Goal: Information Seeking & Learning: Learn about a topic

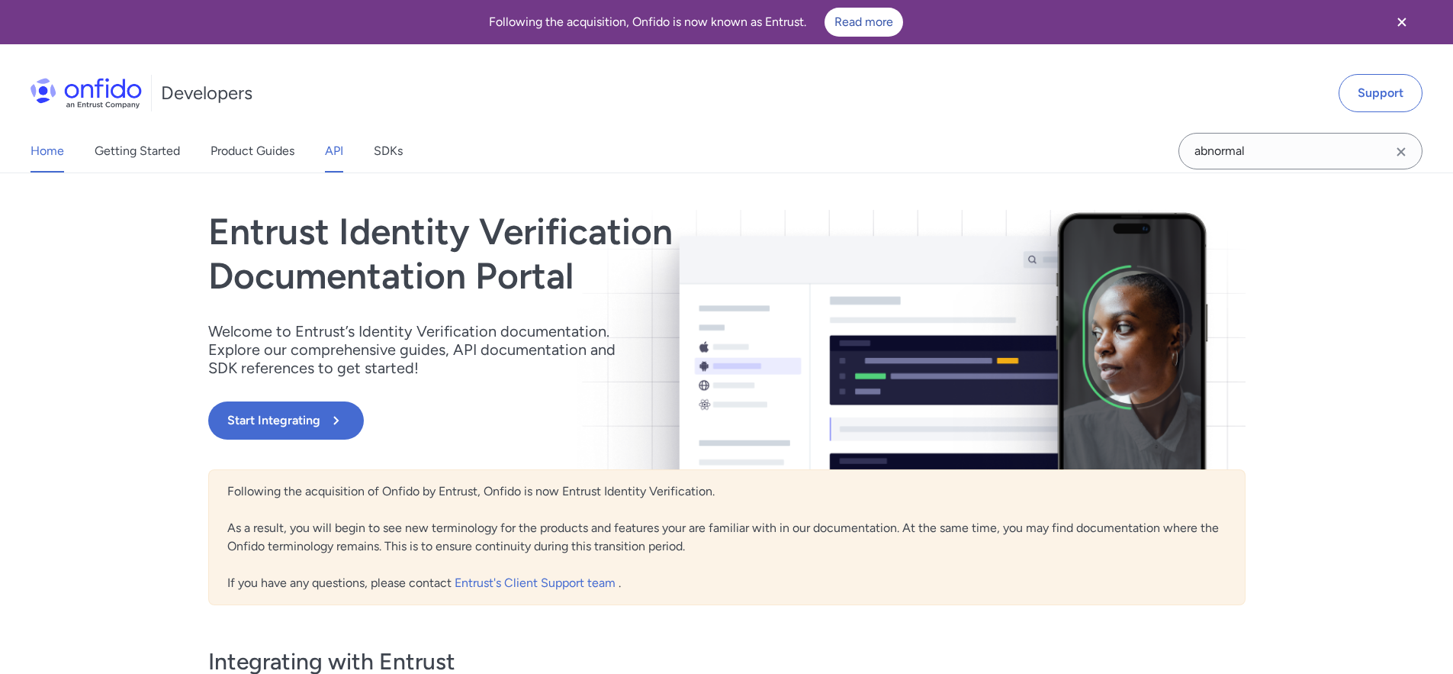
click at [341, 152] on link "API" at bounding box center [334, 151] width 18 height 43
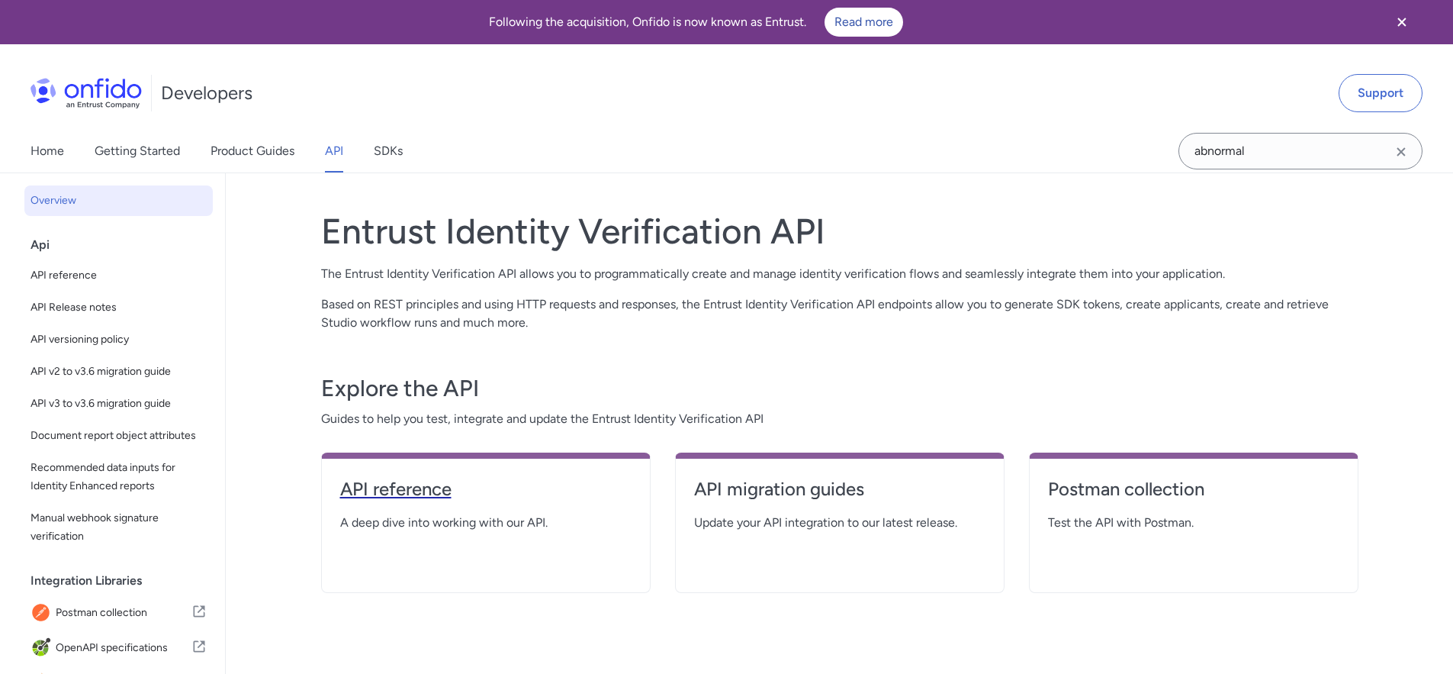
click at [431, 487] on h4 "API reference" at bounding box center [485, 489] width 291 height 24
select select "http"
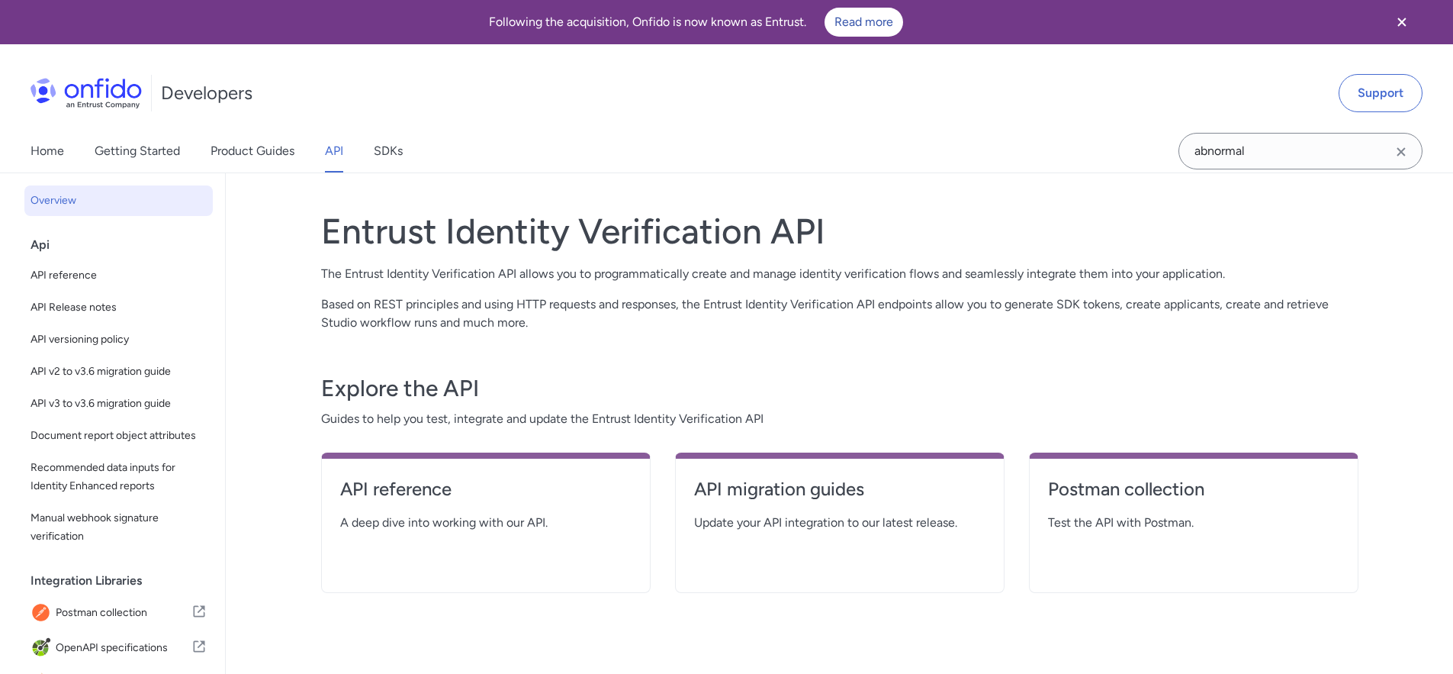
select select "http"
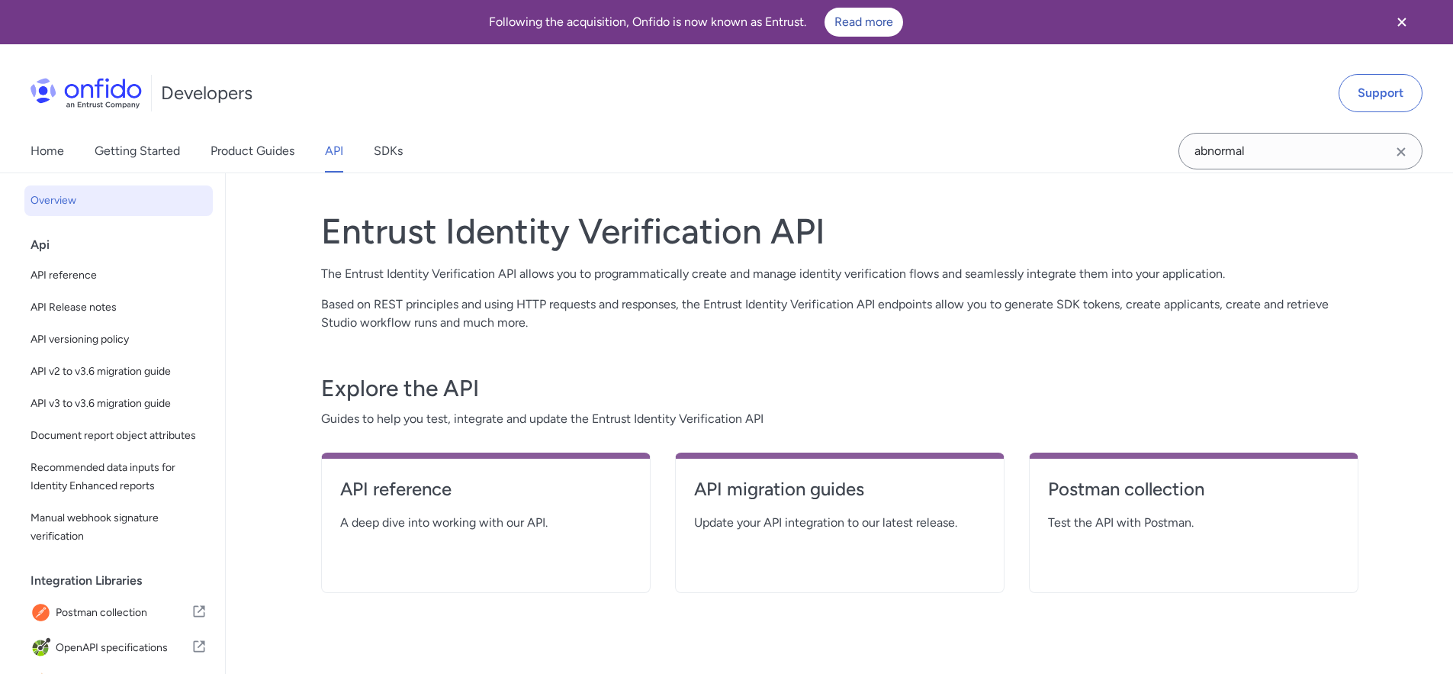
select select "http"
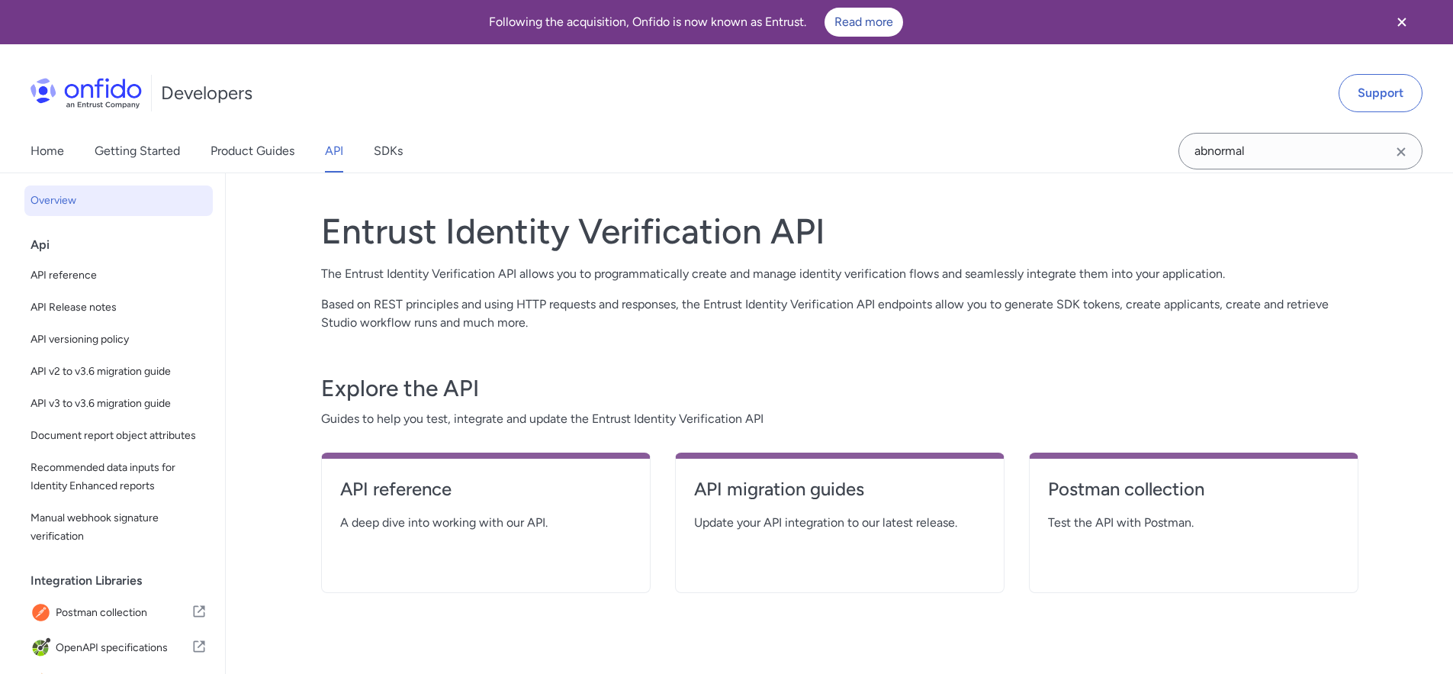
select select "http"
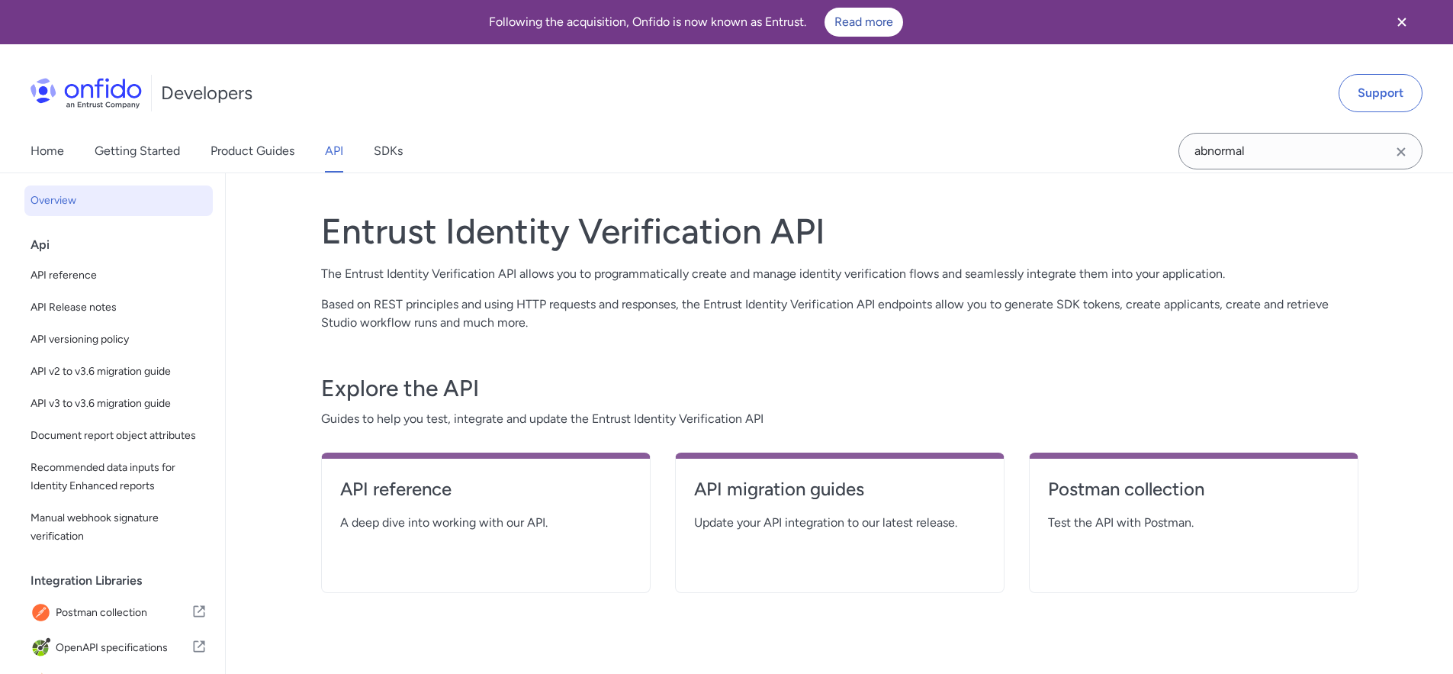
select select "http"
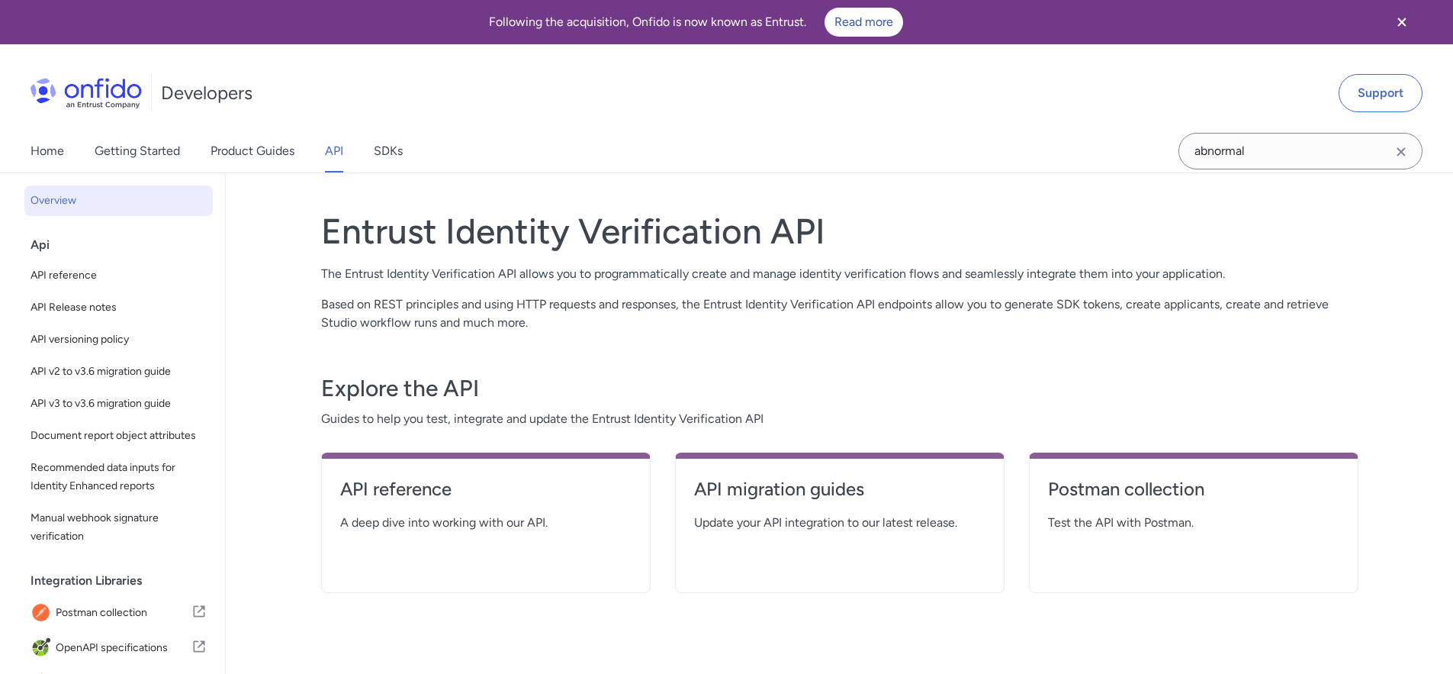
select select "http"
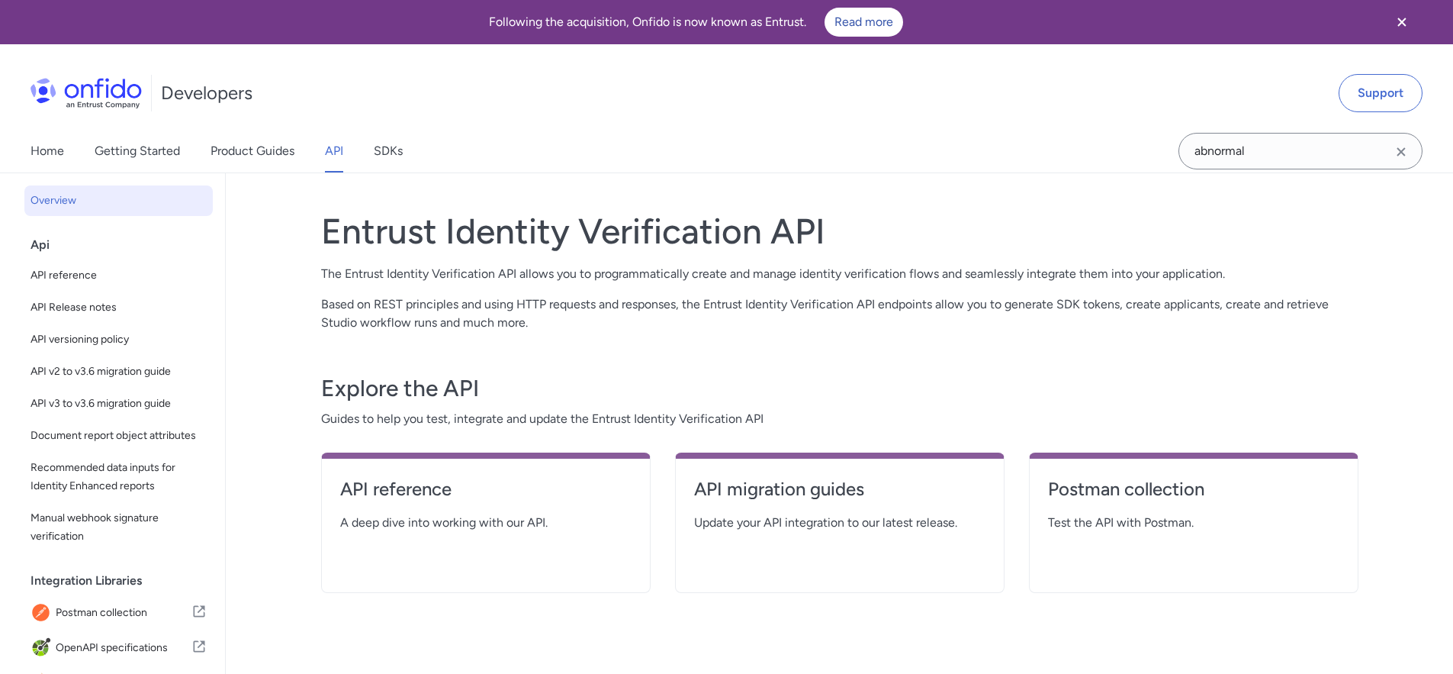
select select "http"
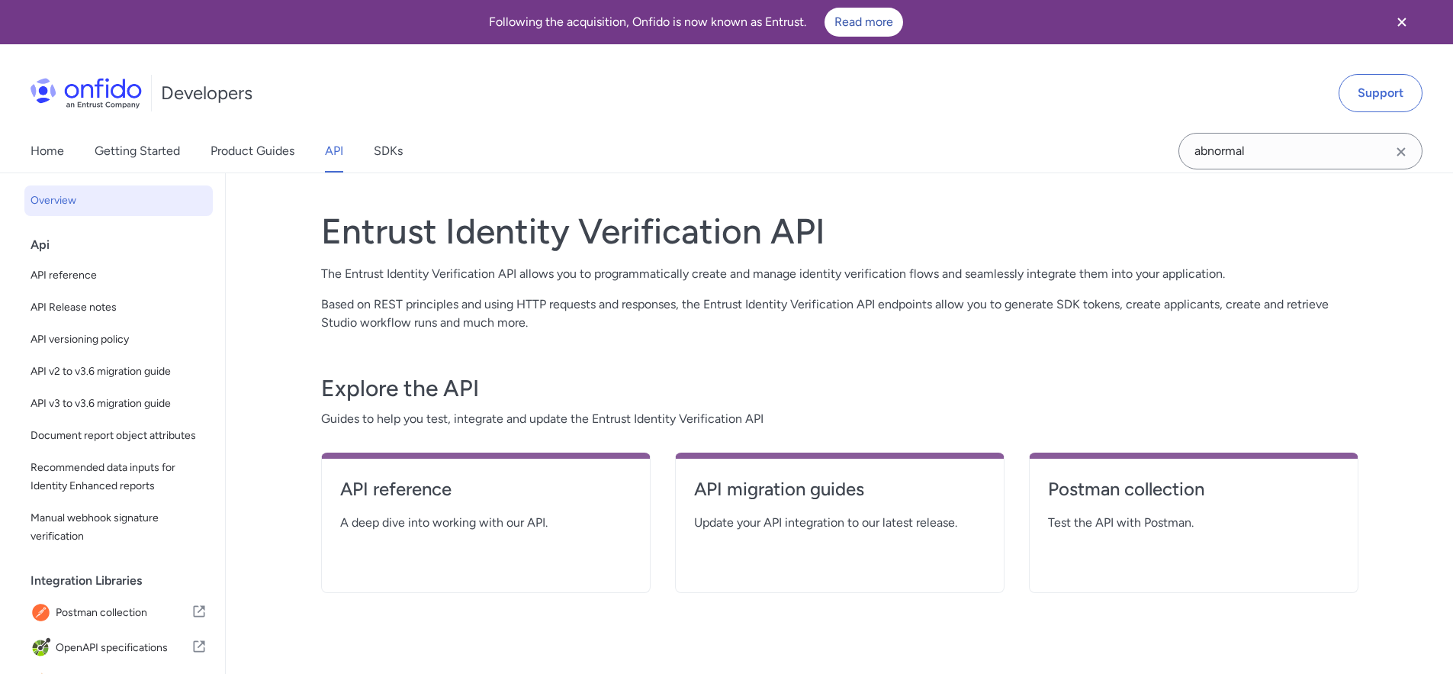
select select "http"
click at [1175, 481] on h4 "Postman collection" at bounding box center [1193, 489] width 291 height 24
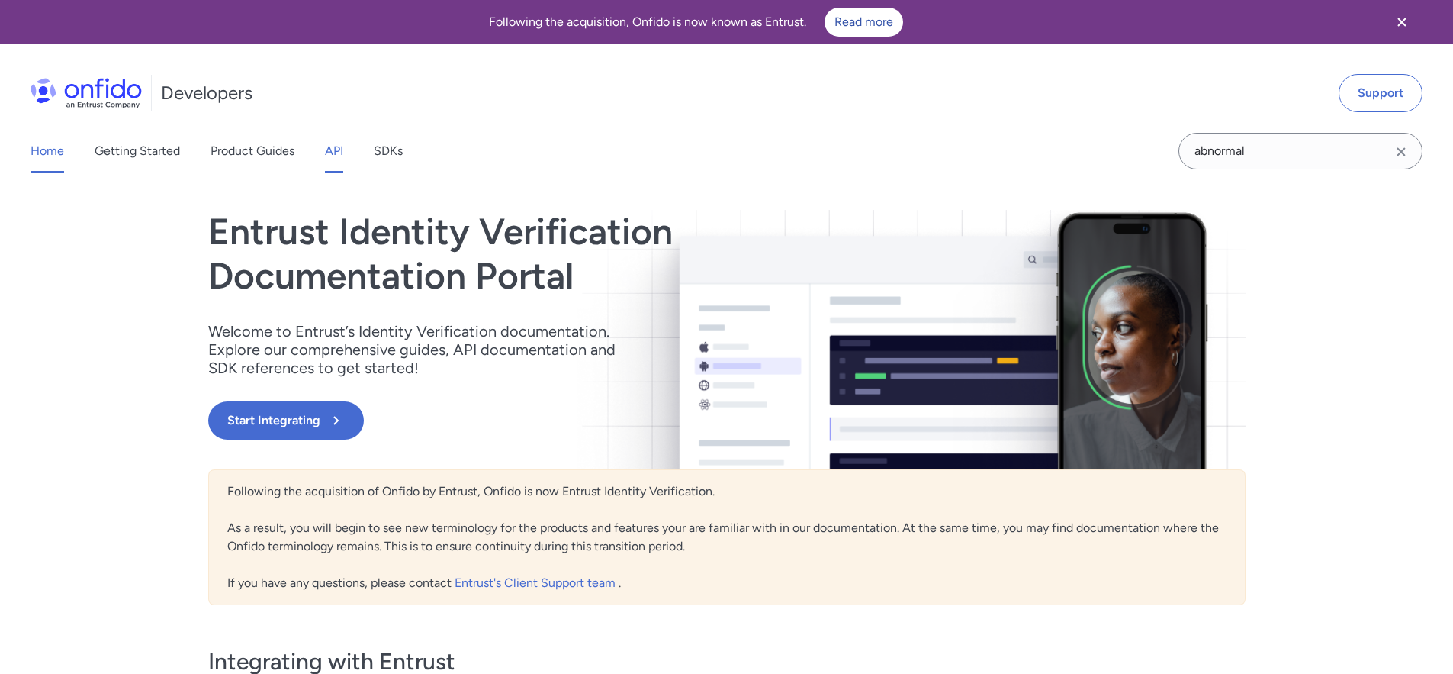
click at [327, 153] on link "API" at bounding box center [334, 151] width 18 height 43
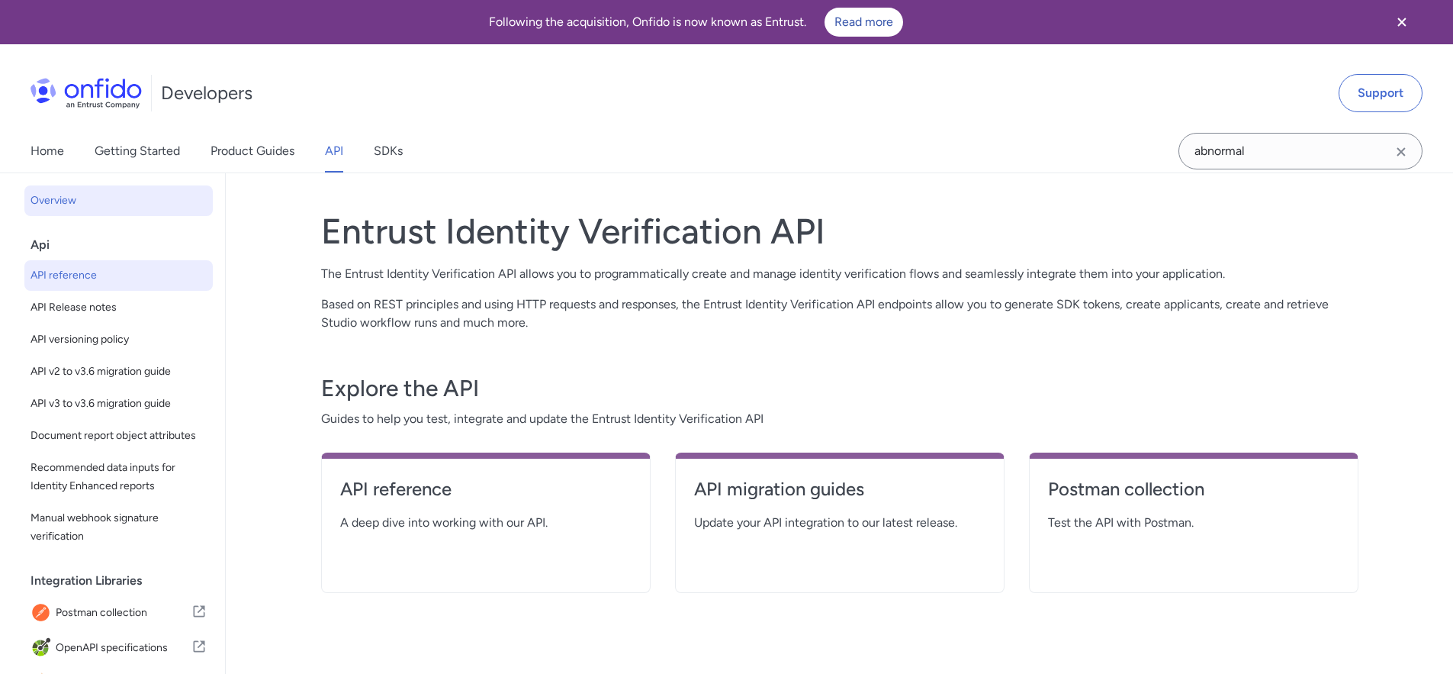
click at [84, 269] on span "API reference" at bounding box center [119, 275] width 176 height 18
select select "http"
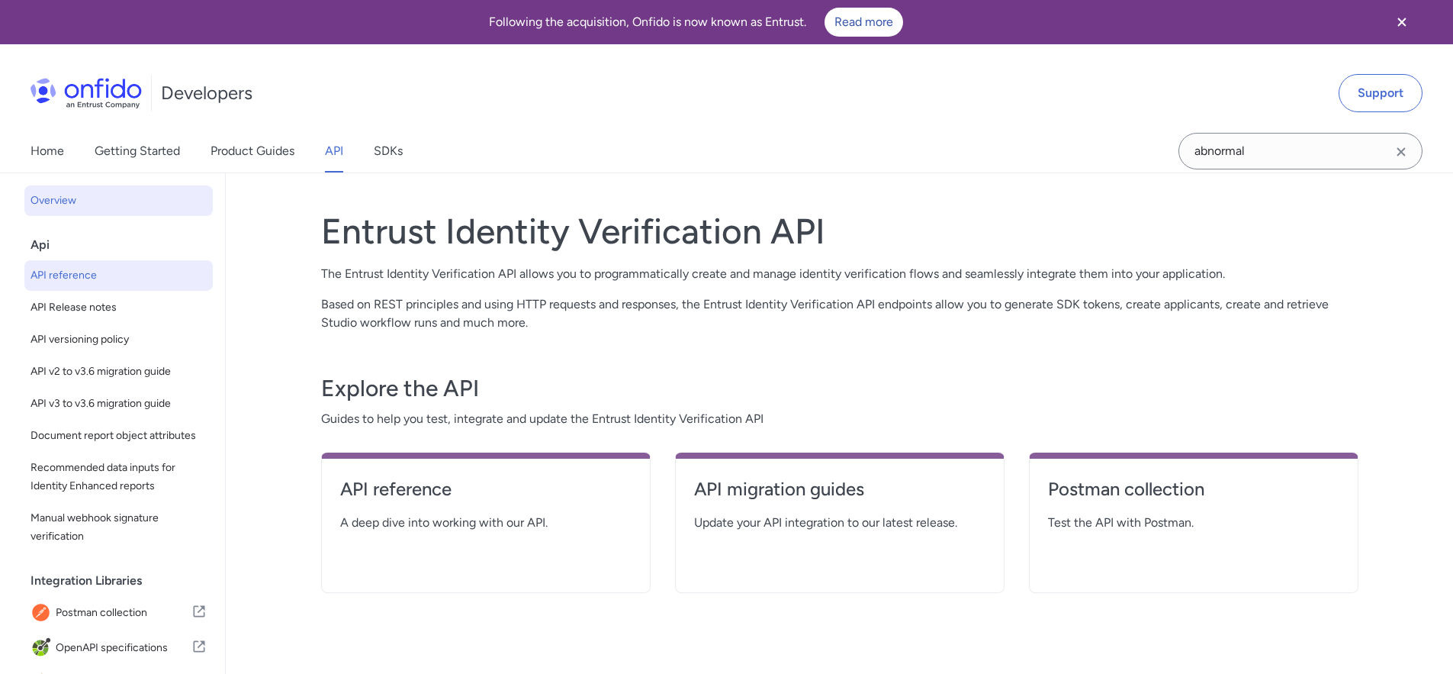
select select "http"
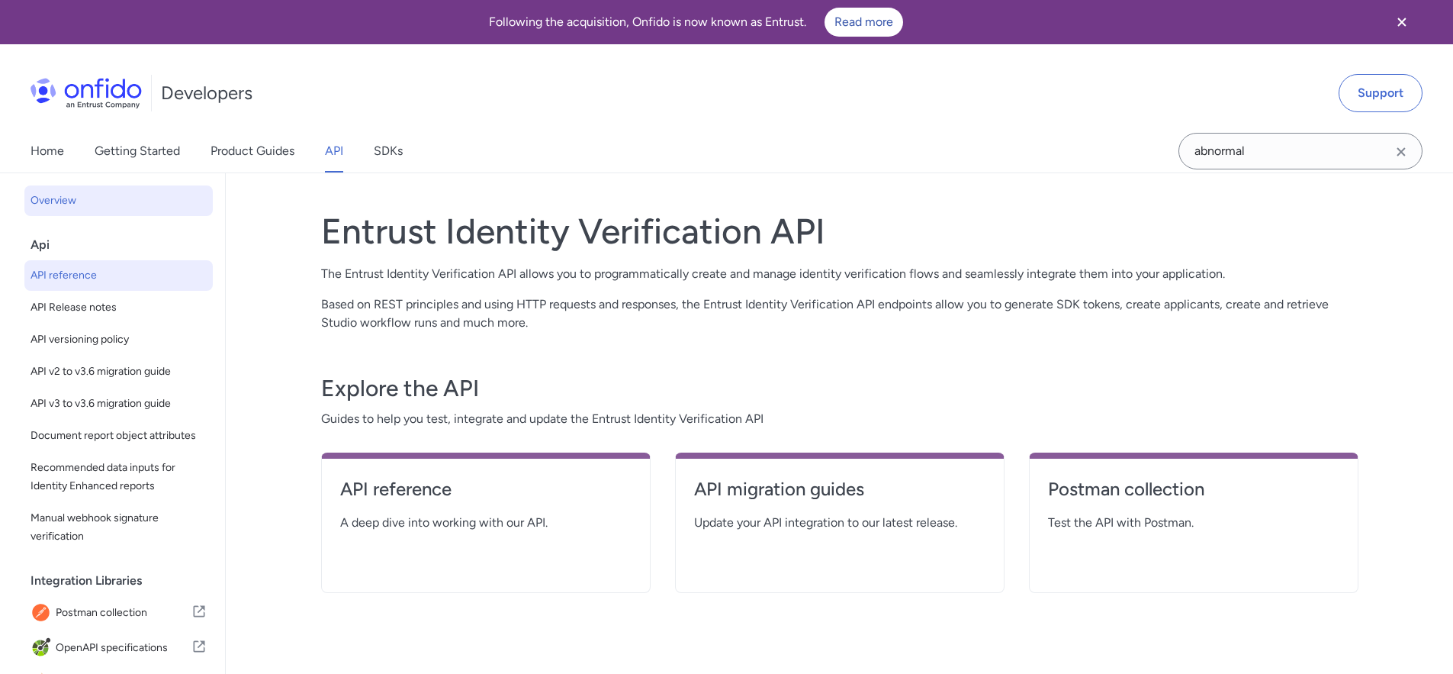
select select "http"
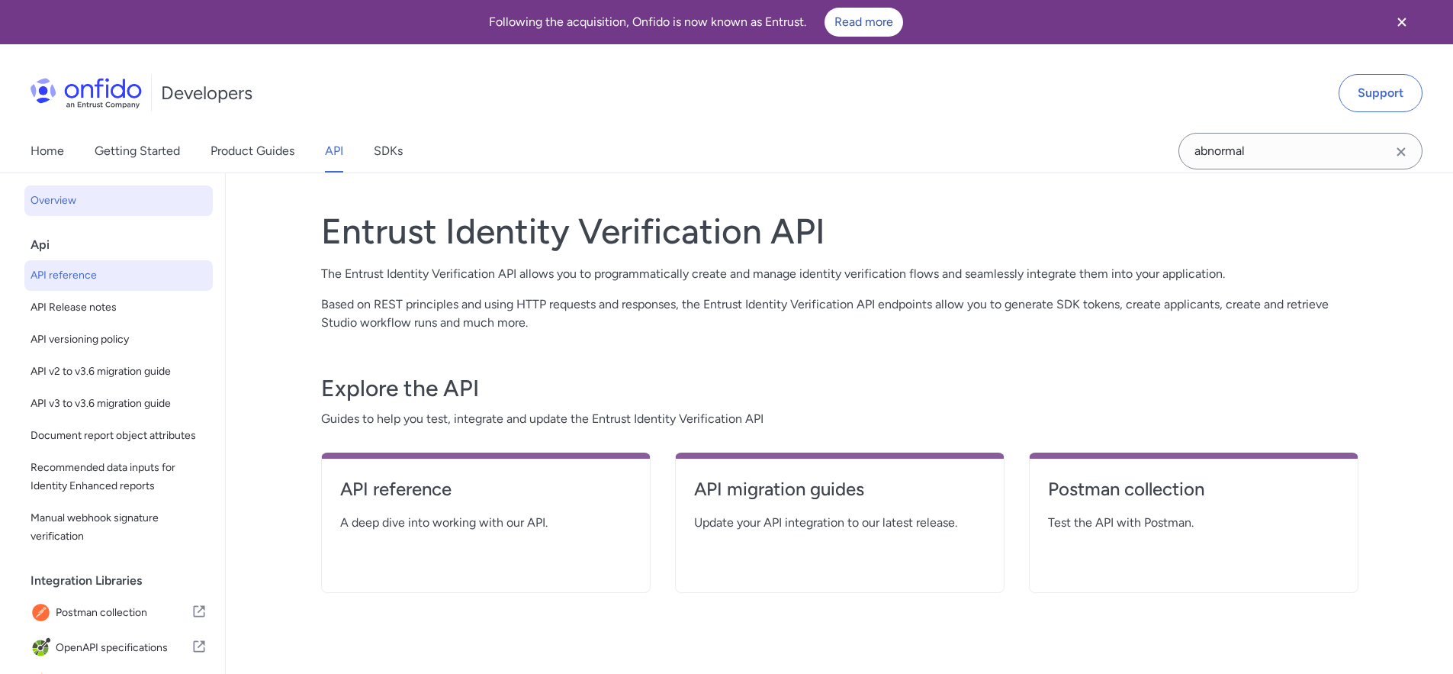
select select "http"
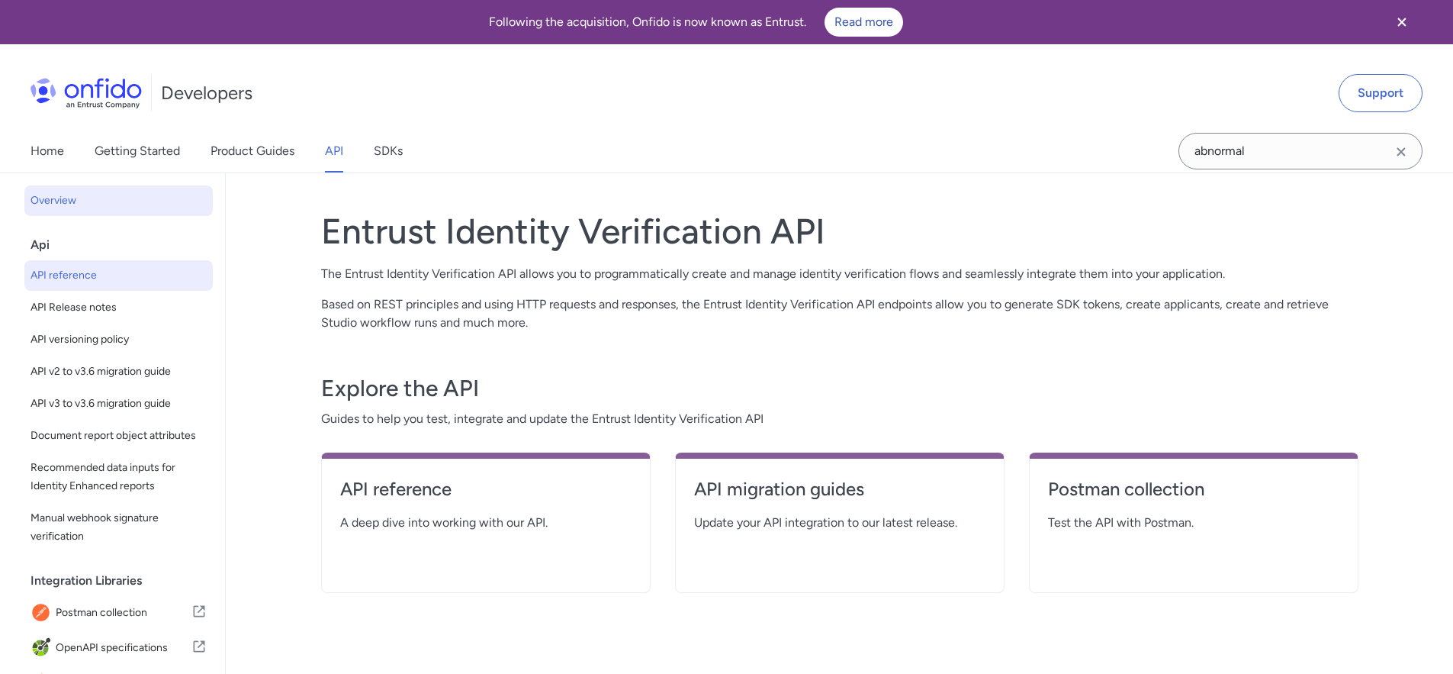
select select "http"
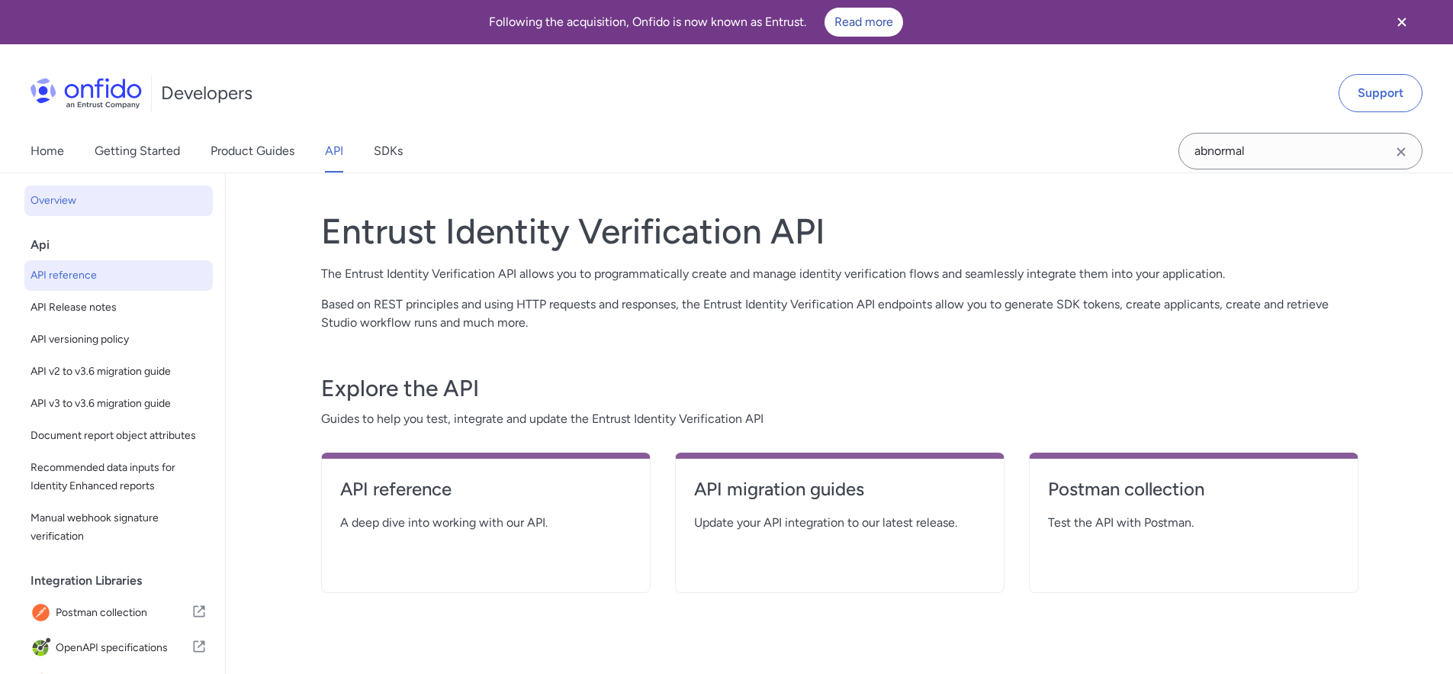
select select "http"
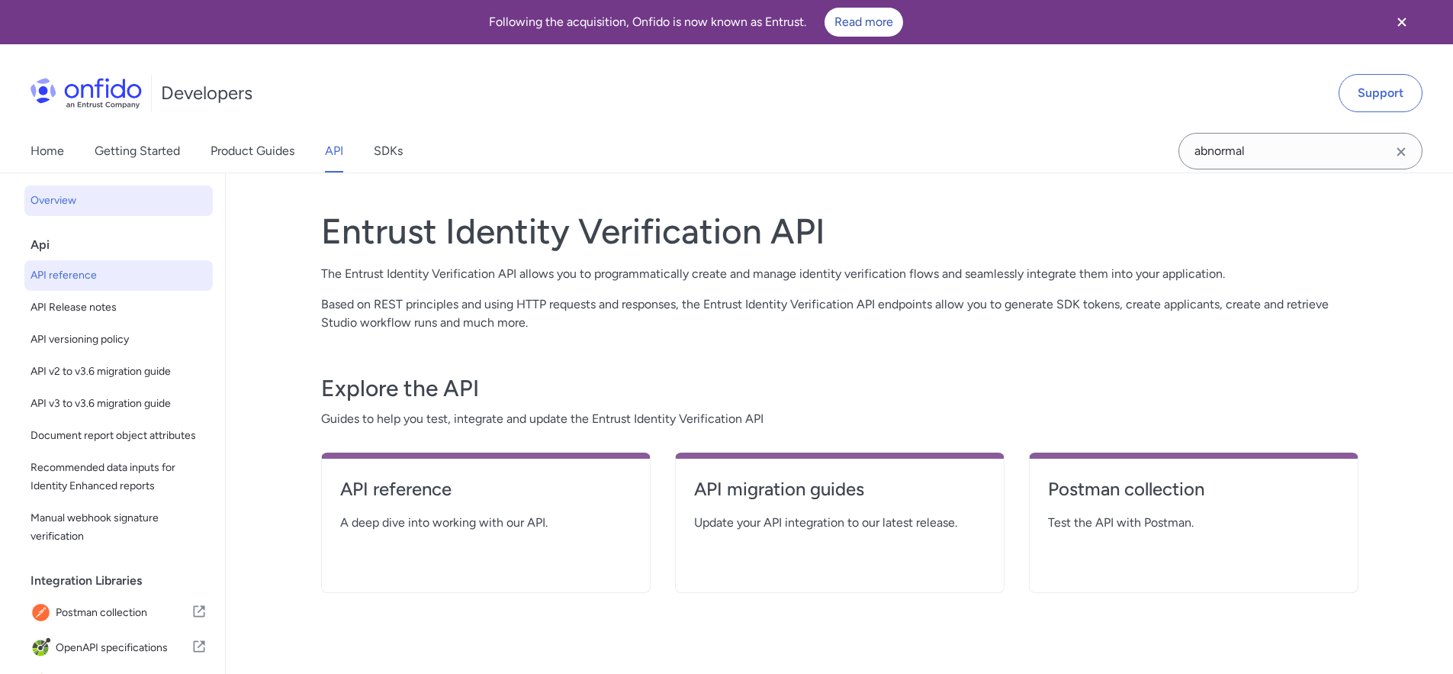
select select "http"
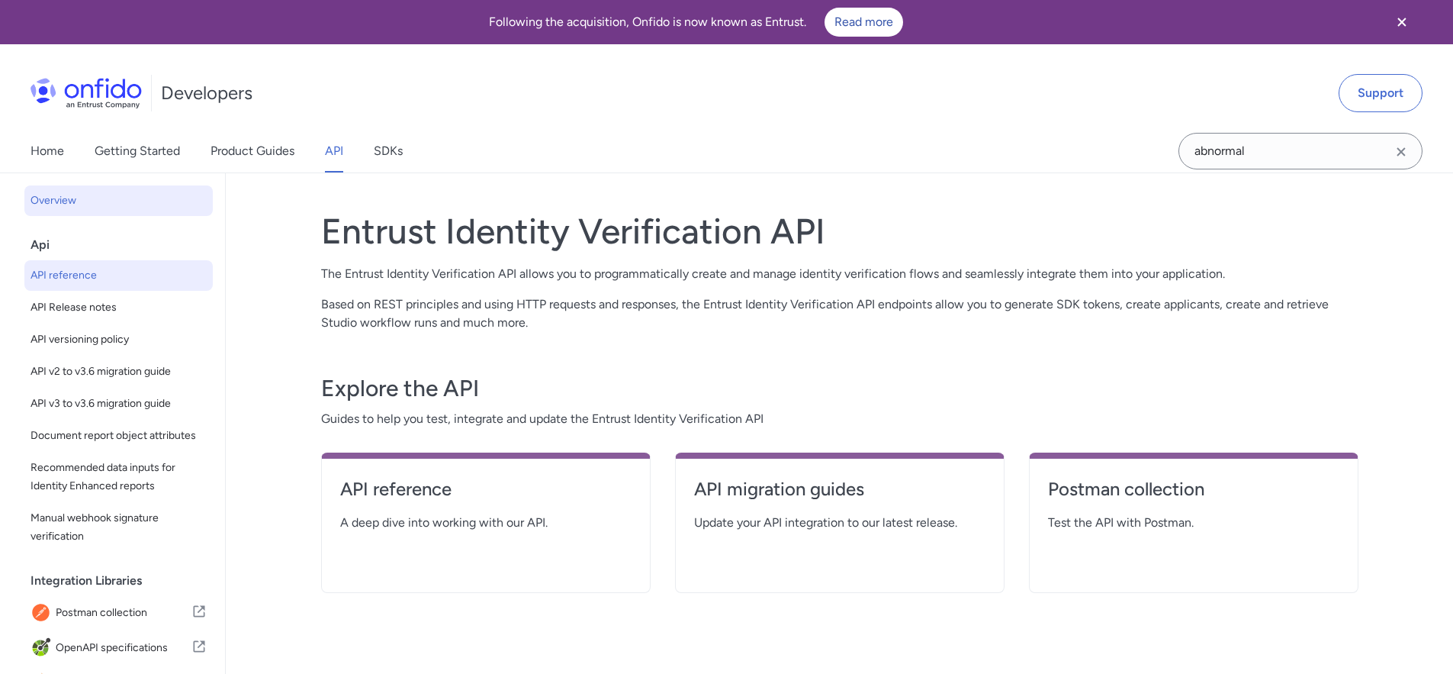
select select "http"
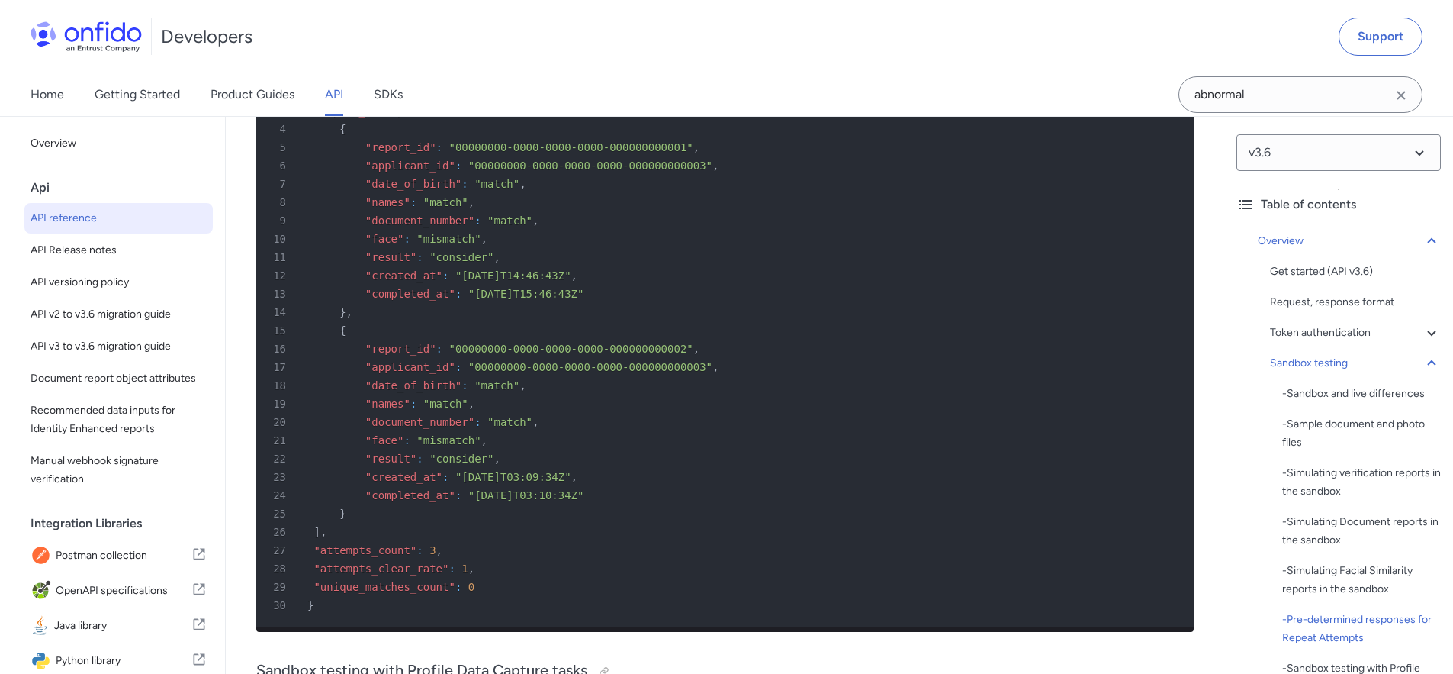
scroll to position [8713, 0]
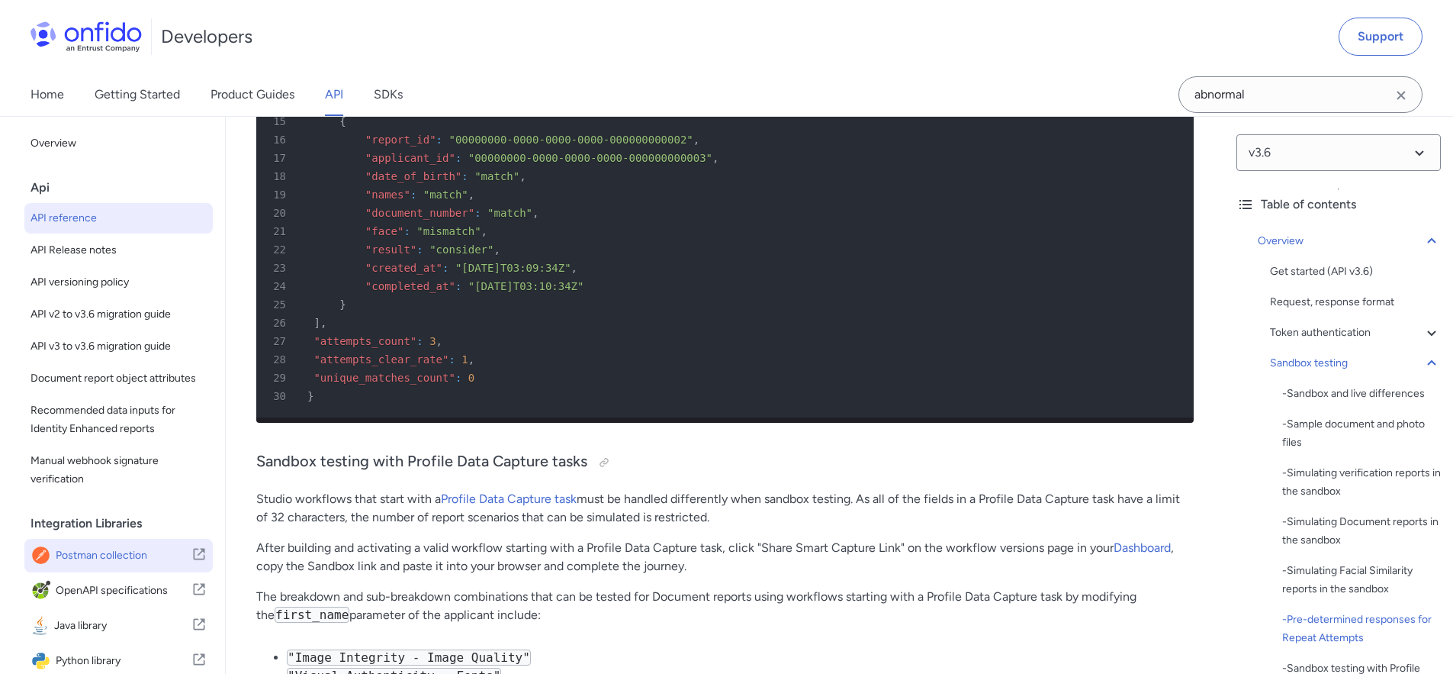
click at [191, 563] on icon at bounding box center [198, 554] width 15 height 18
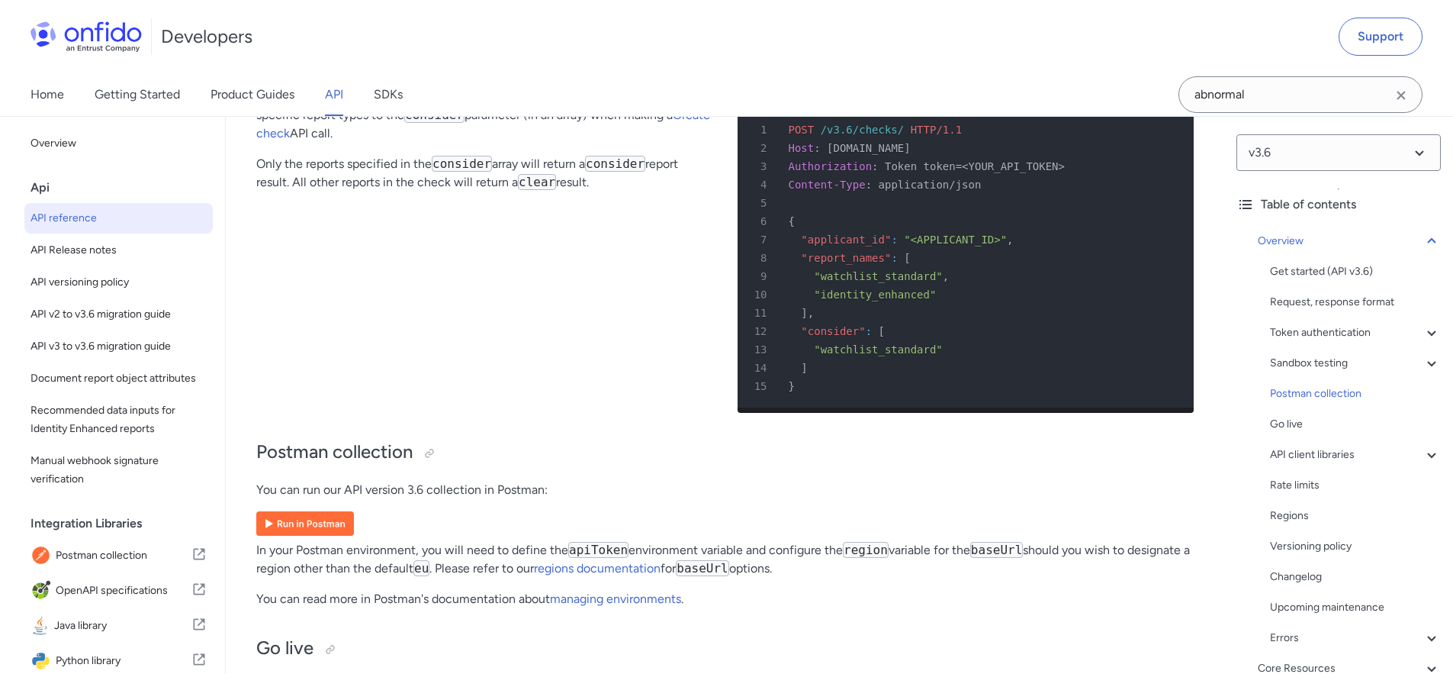
scroll to position [9689, 0]
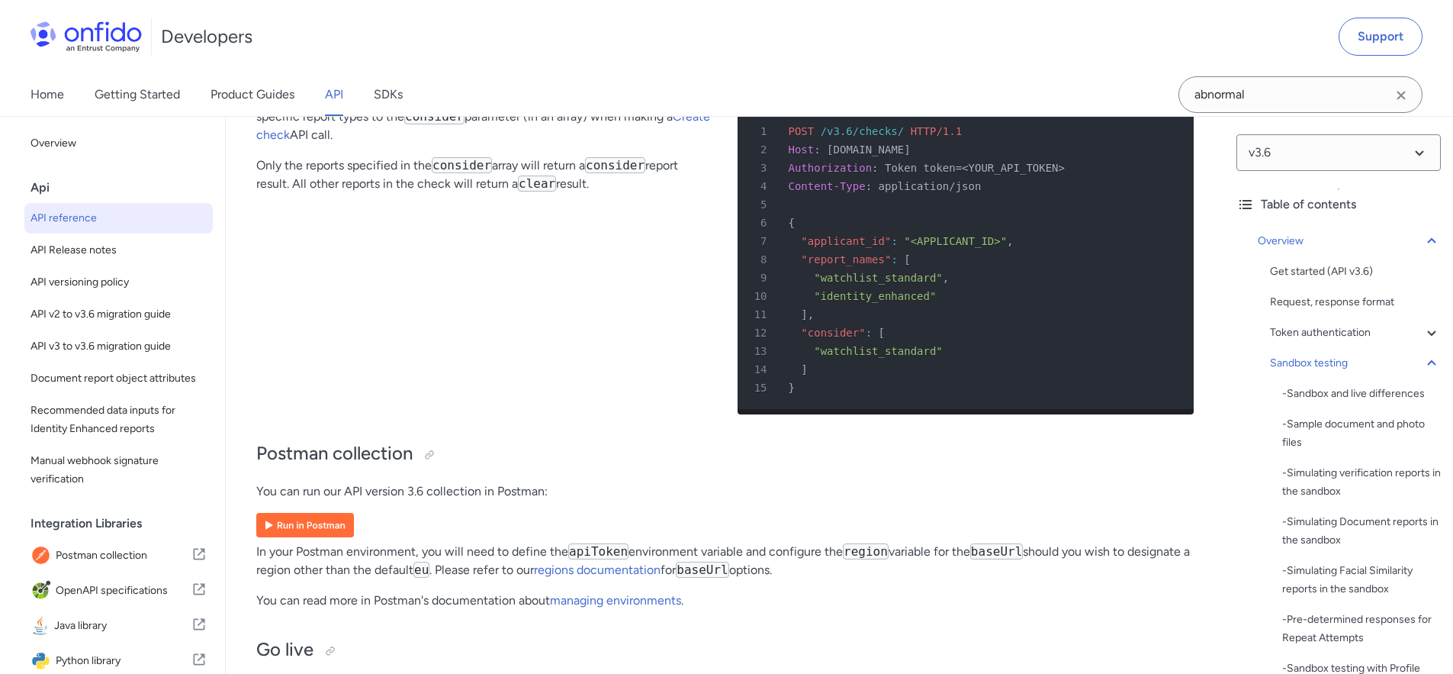
click at [322, 537] on img at bounding box center [305, 525] width 98 height 24
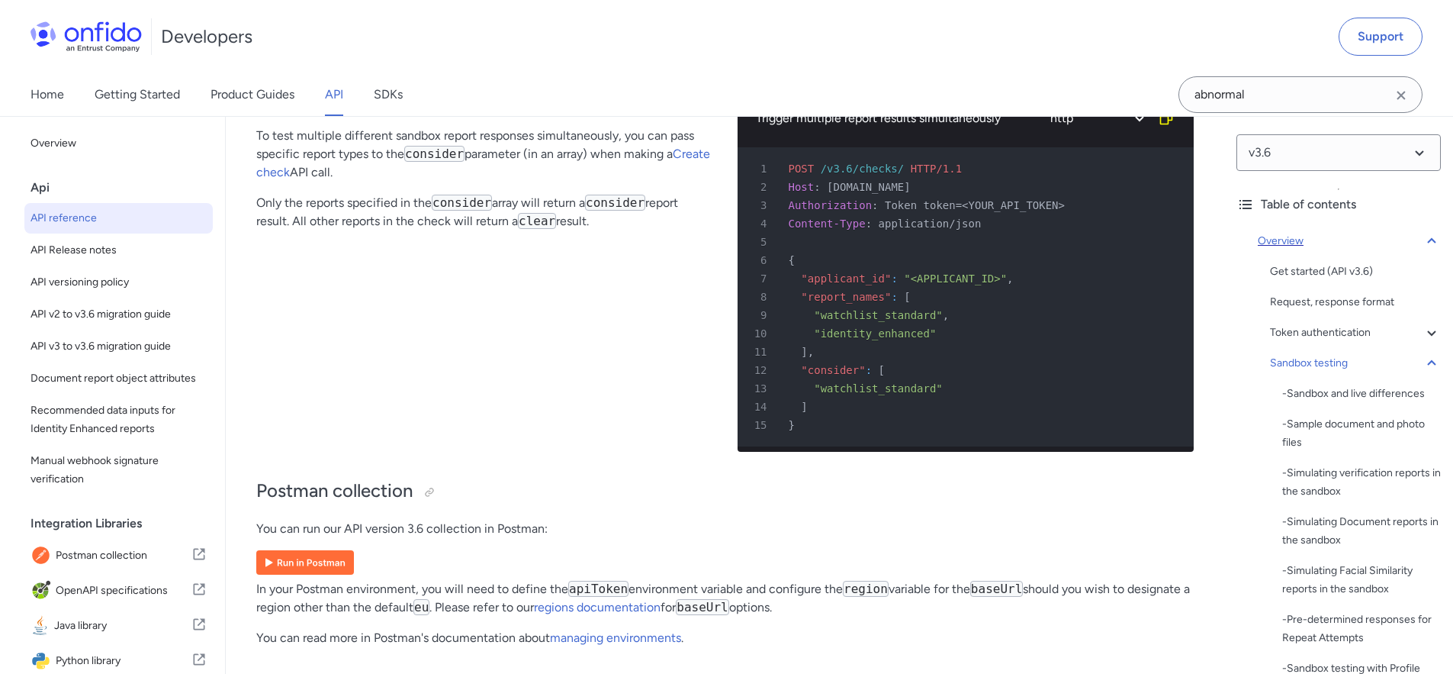
scroll to position [9651, 0]
click at [1343, 305] on div "Request, response format" at bounding box center [1355, 302] width 171 height 18
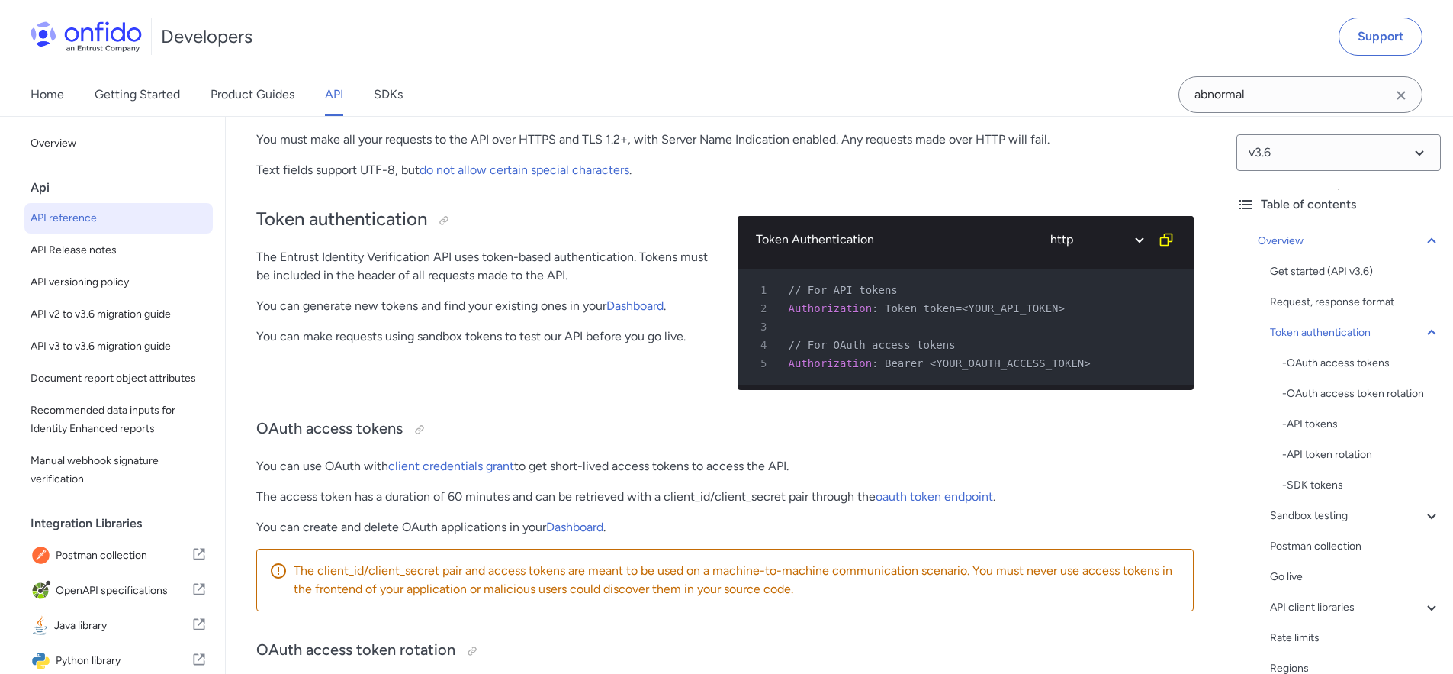
scroll to position [475, 0]
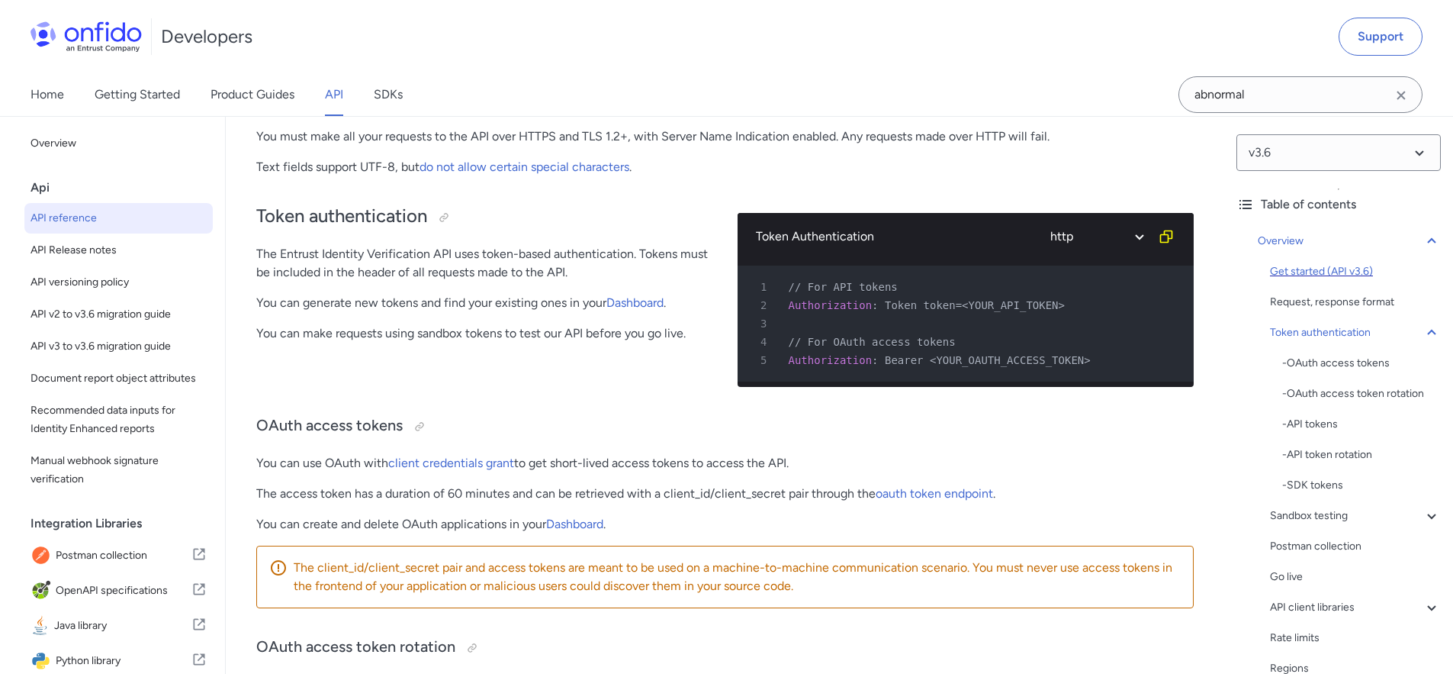
click at [1337, 270] on div "Get started (API v3.6)" at bounding box center [1355, 271] width 171 height 18
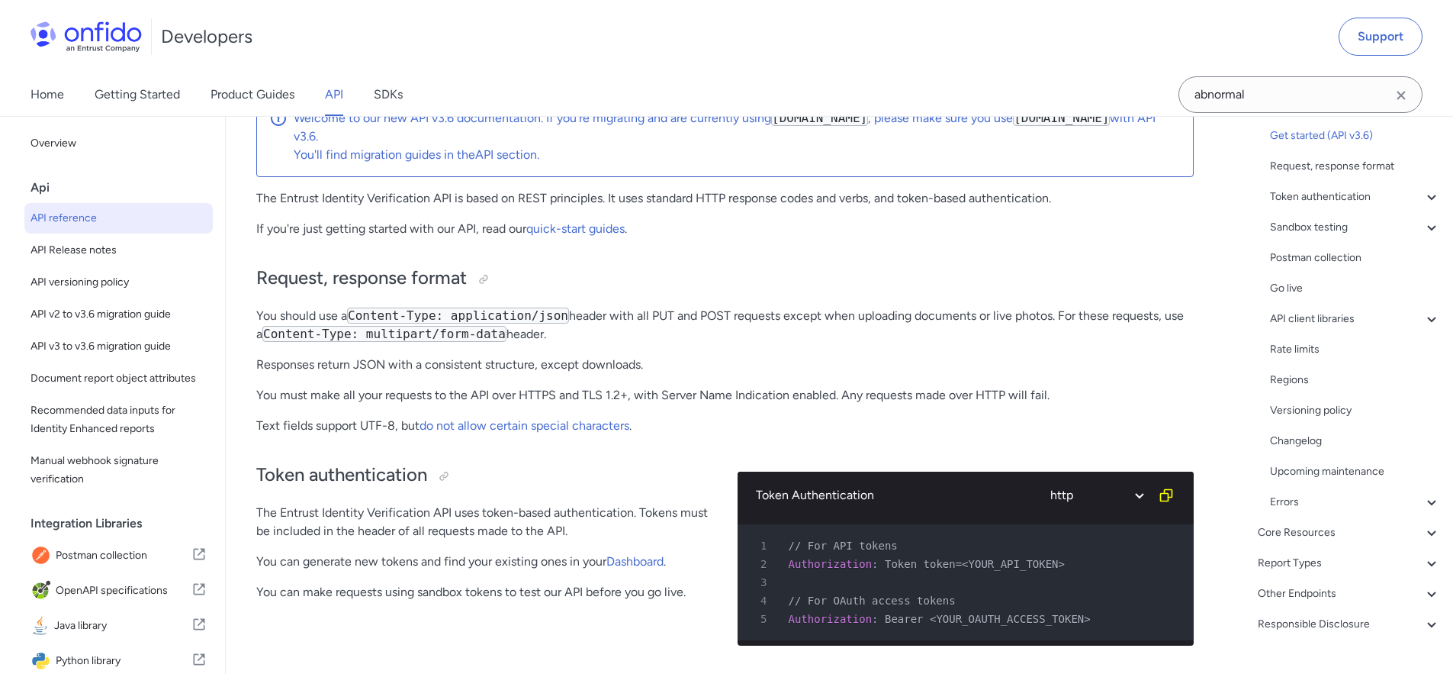
scroll to position [217, 0]
click at [1306, 317] on div "API client libraries" at bounding box center [1355, 319] width 171 height 18
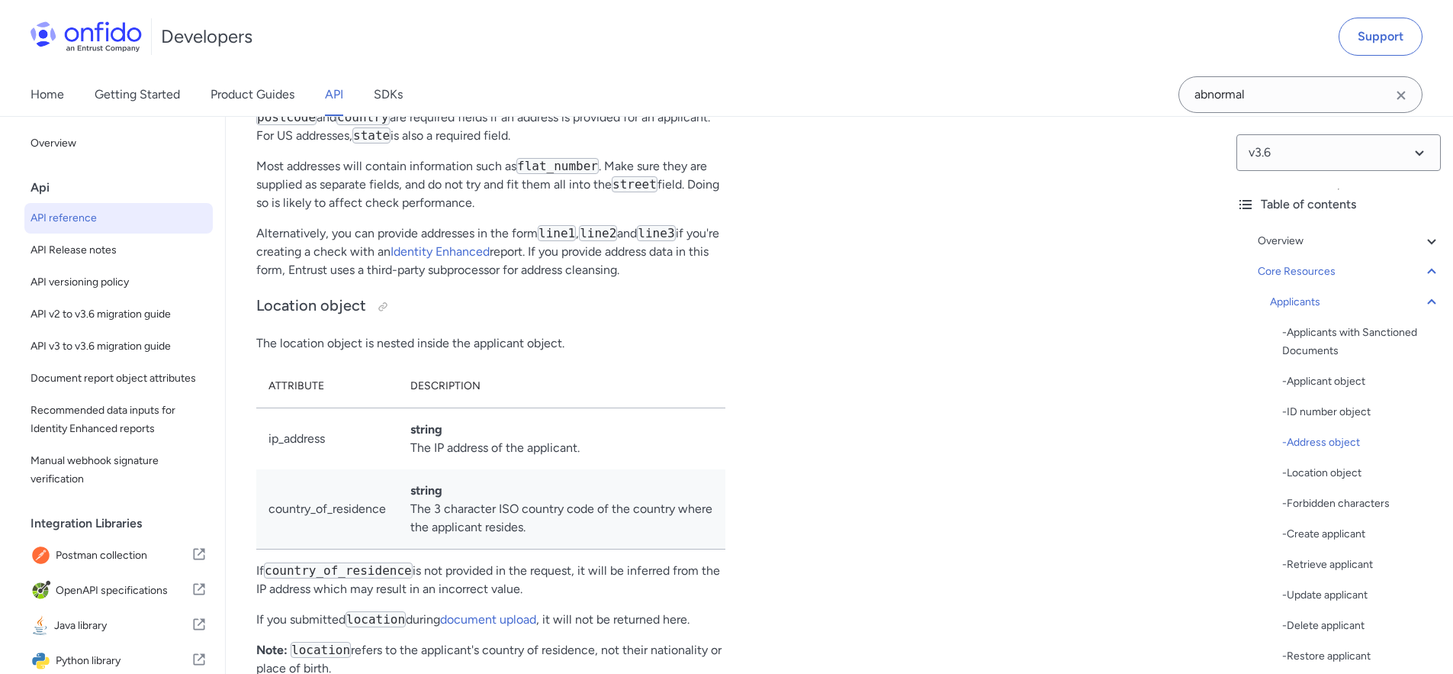
scroll to position [16077, 0]
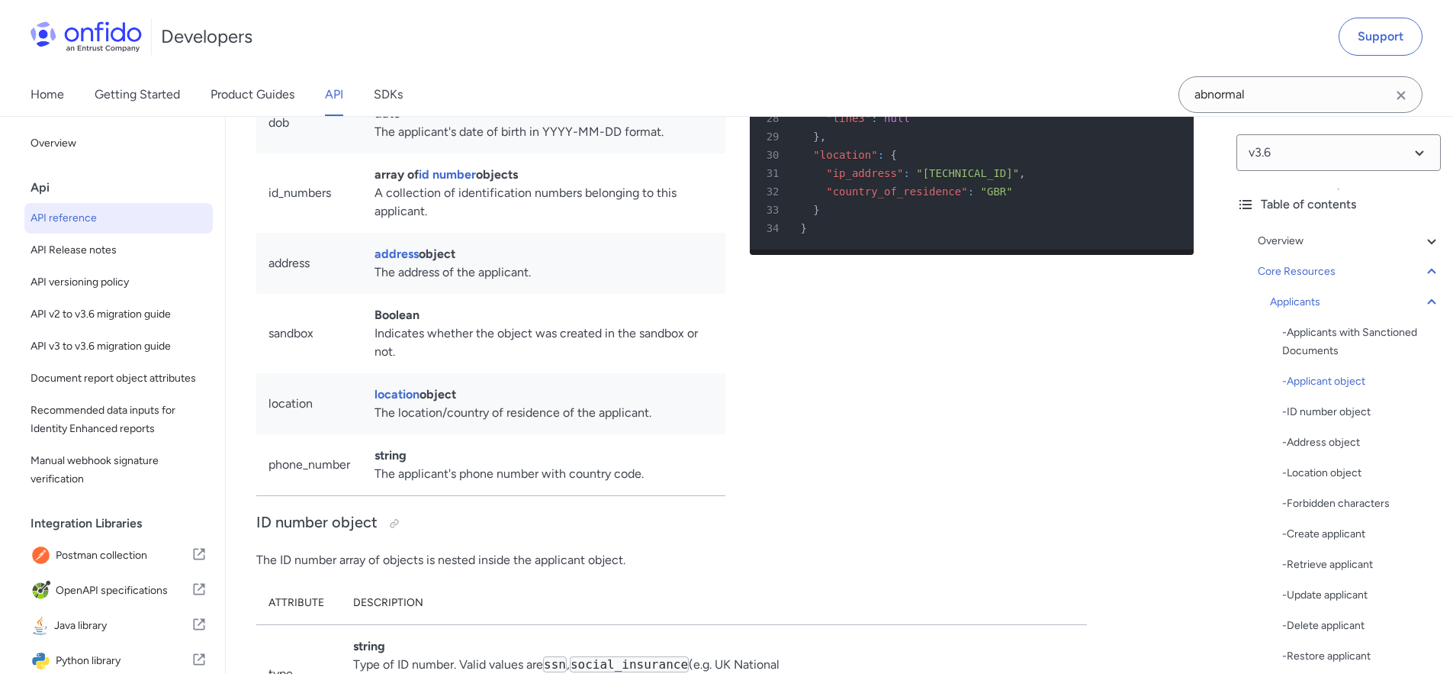
click at [337, 96] on link "API" at bounding box center [334, 94] width 18 height 43
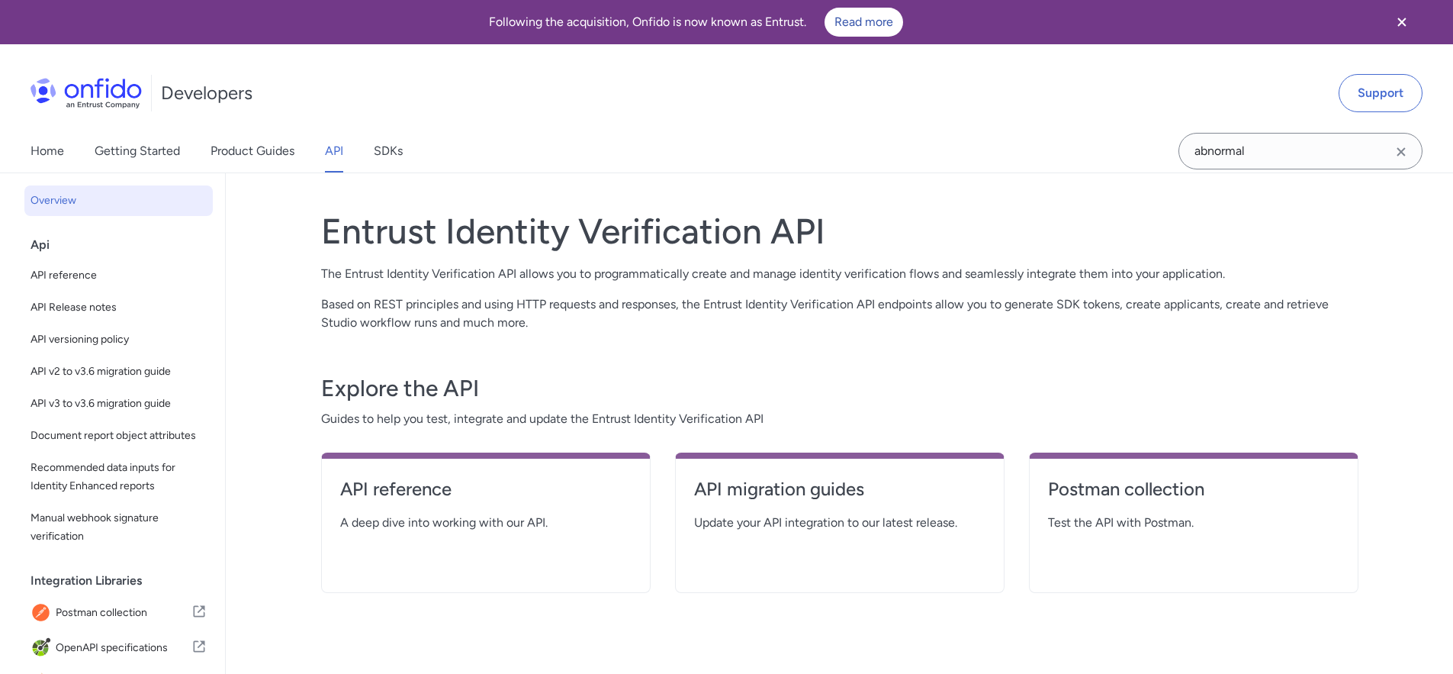
click at [331, 150] on link "API" at bounding box center [334, 151] width 18 height 43
click at [71, 285] on link "API reference" at bounding box center [118, 275] width 188 height 31
select select "http"
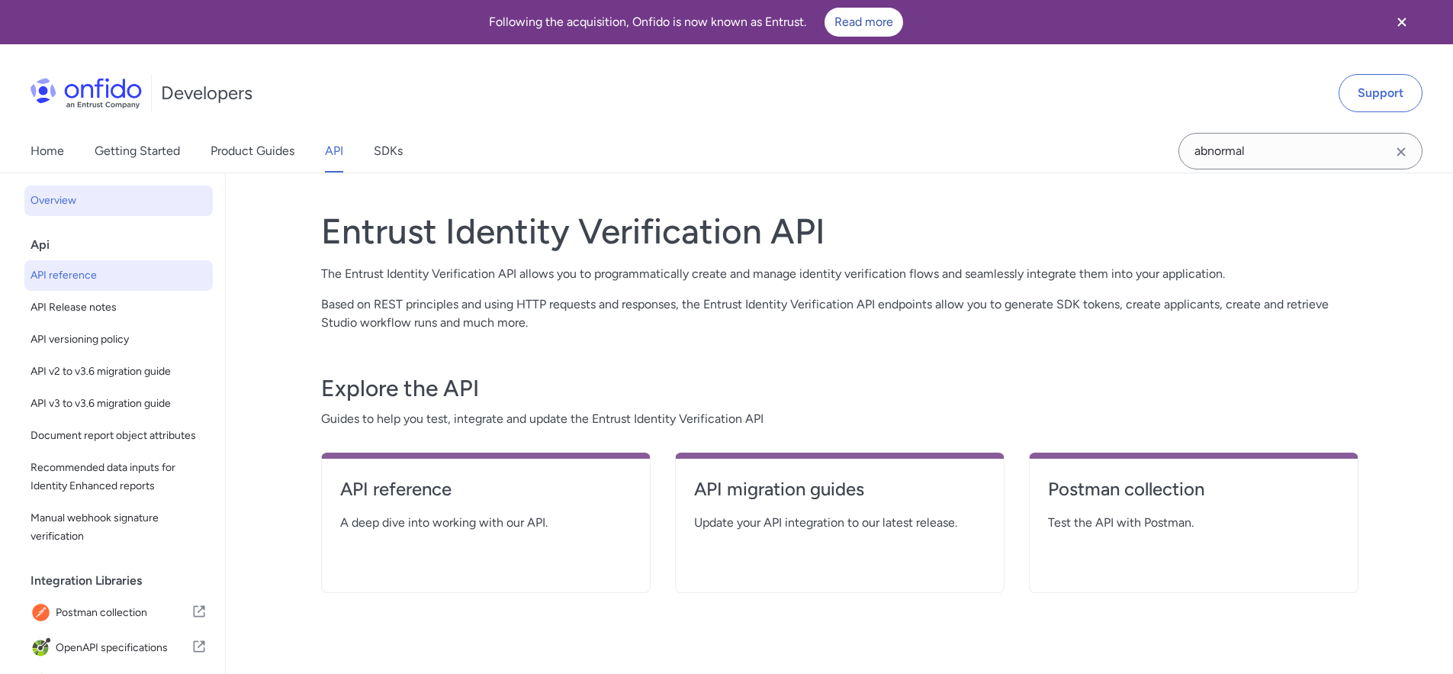
select select "http"
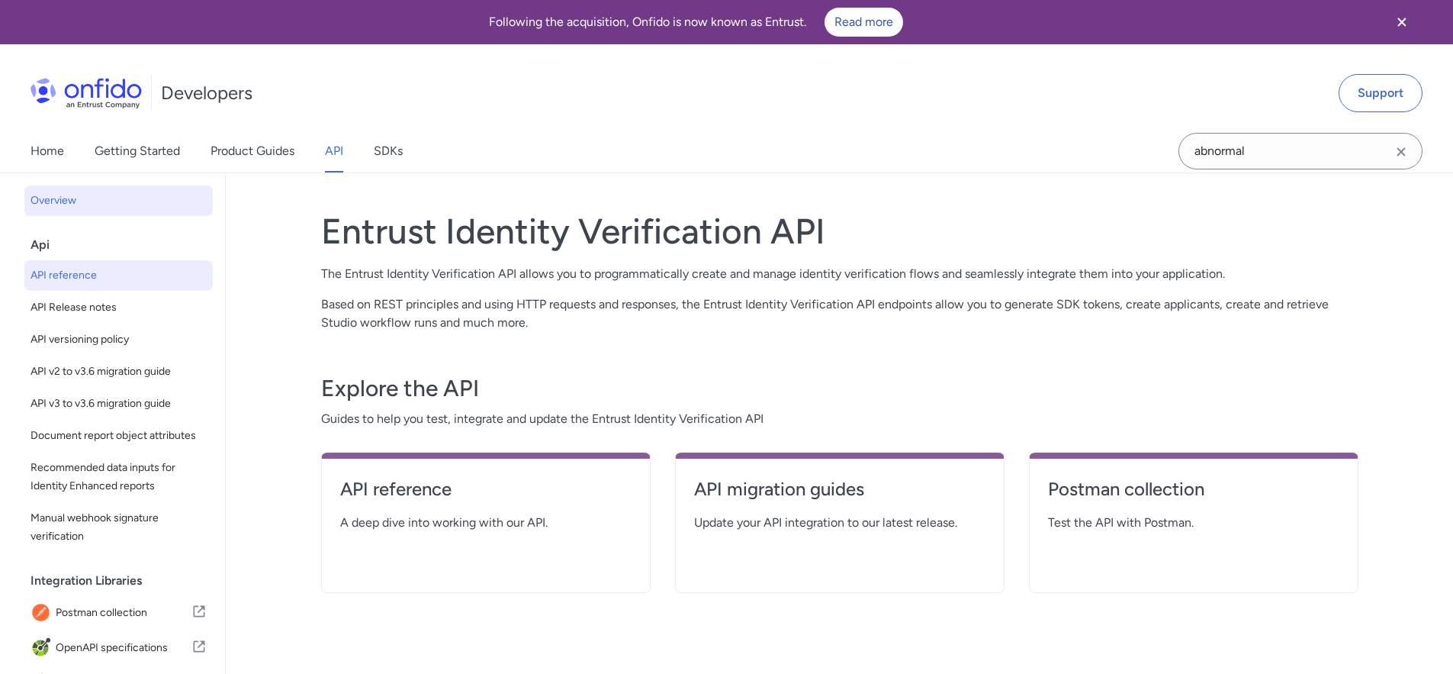
select select "http"
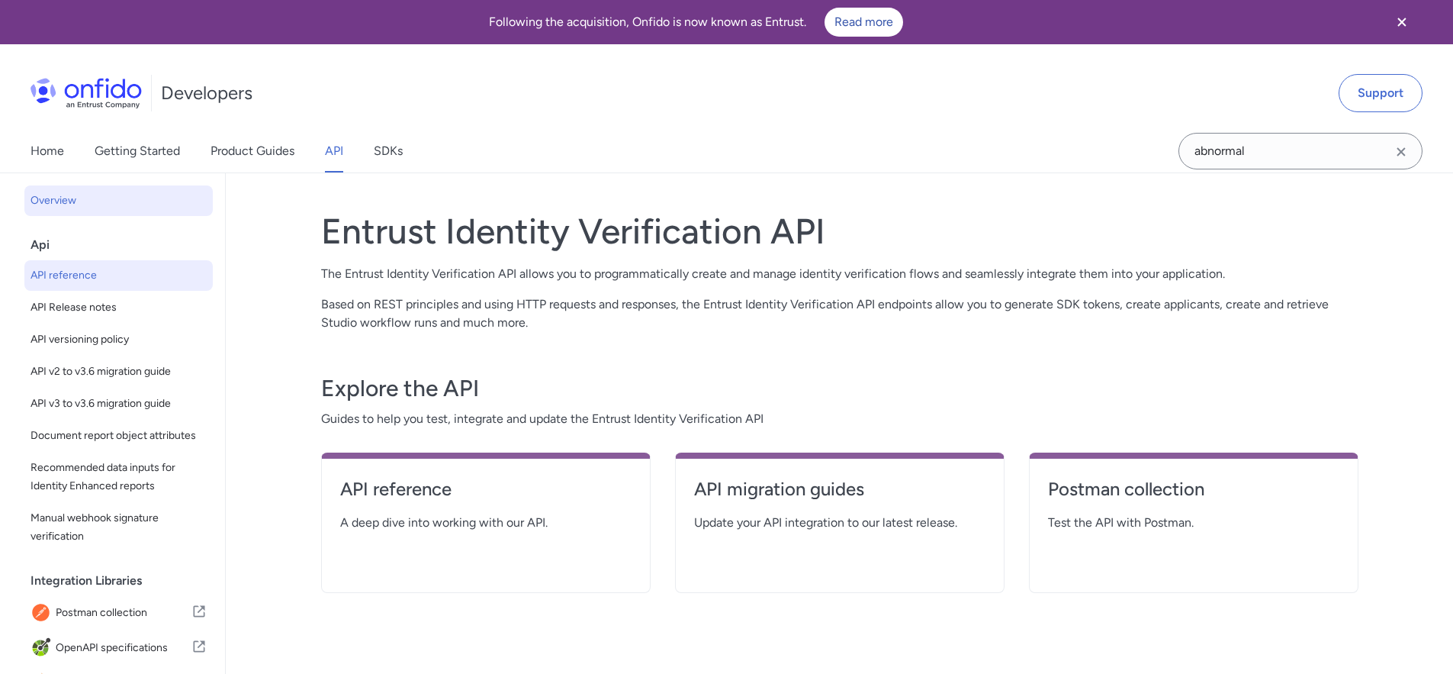
select select "http"
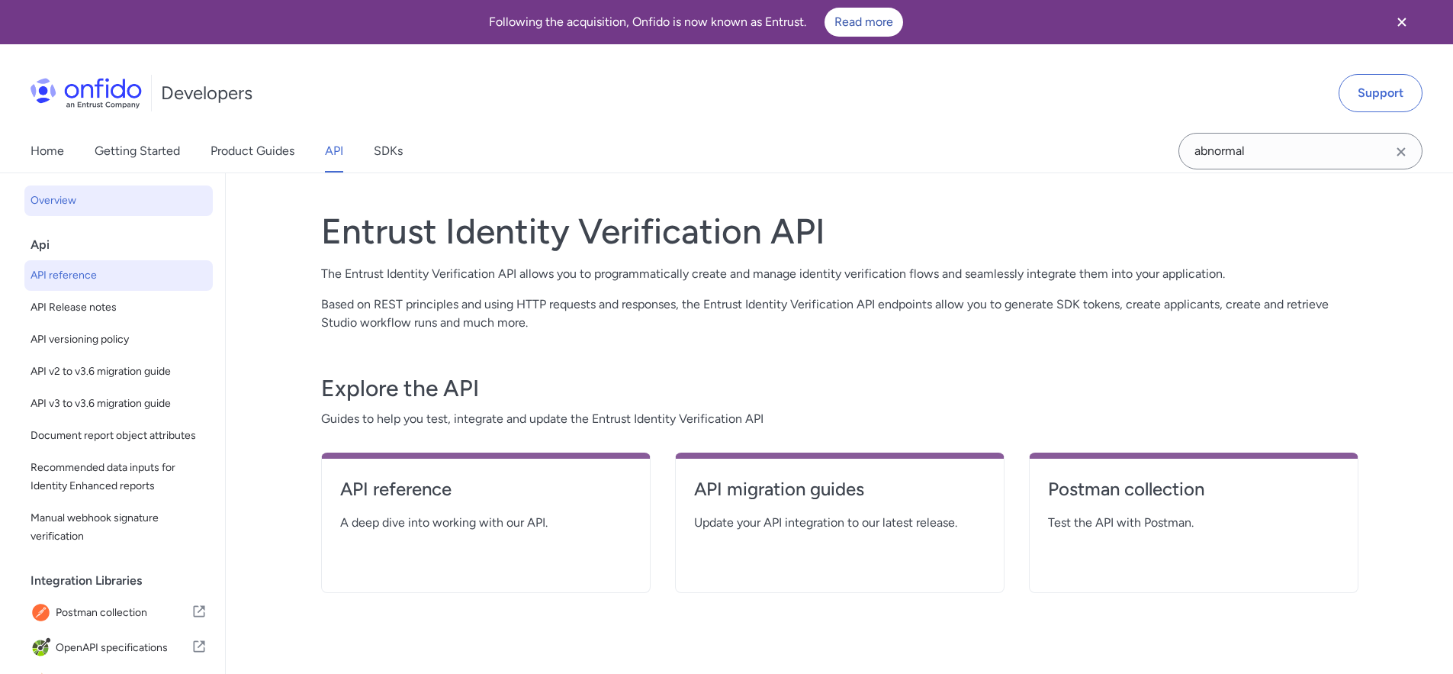
select select "http"
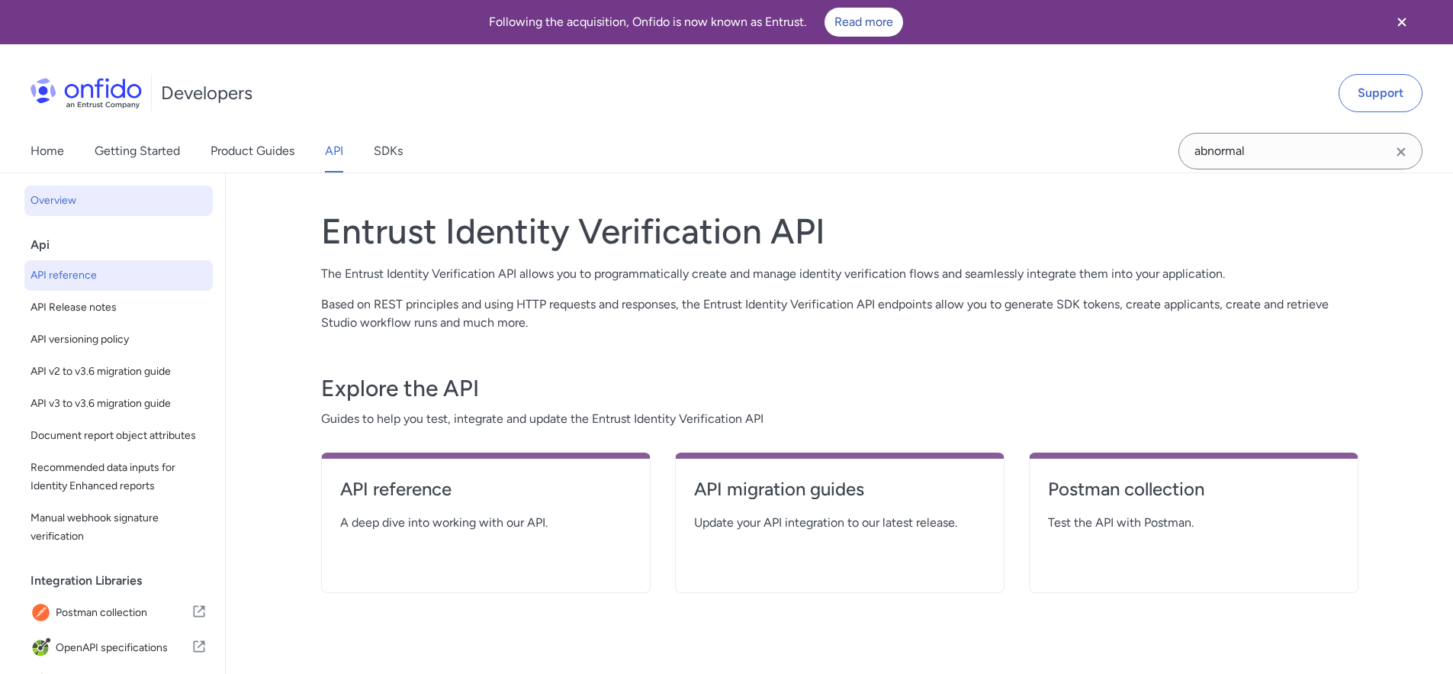
select select "http"
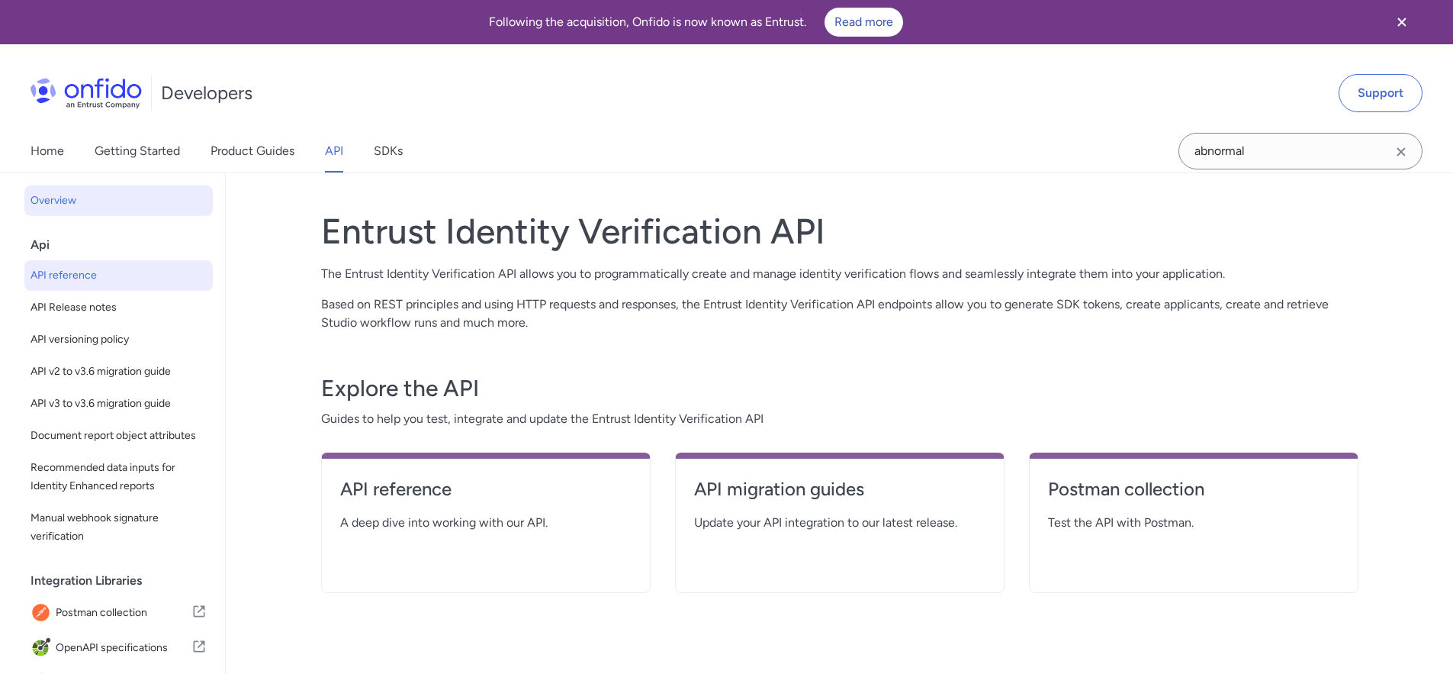
select select "http"
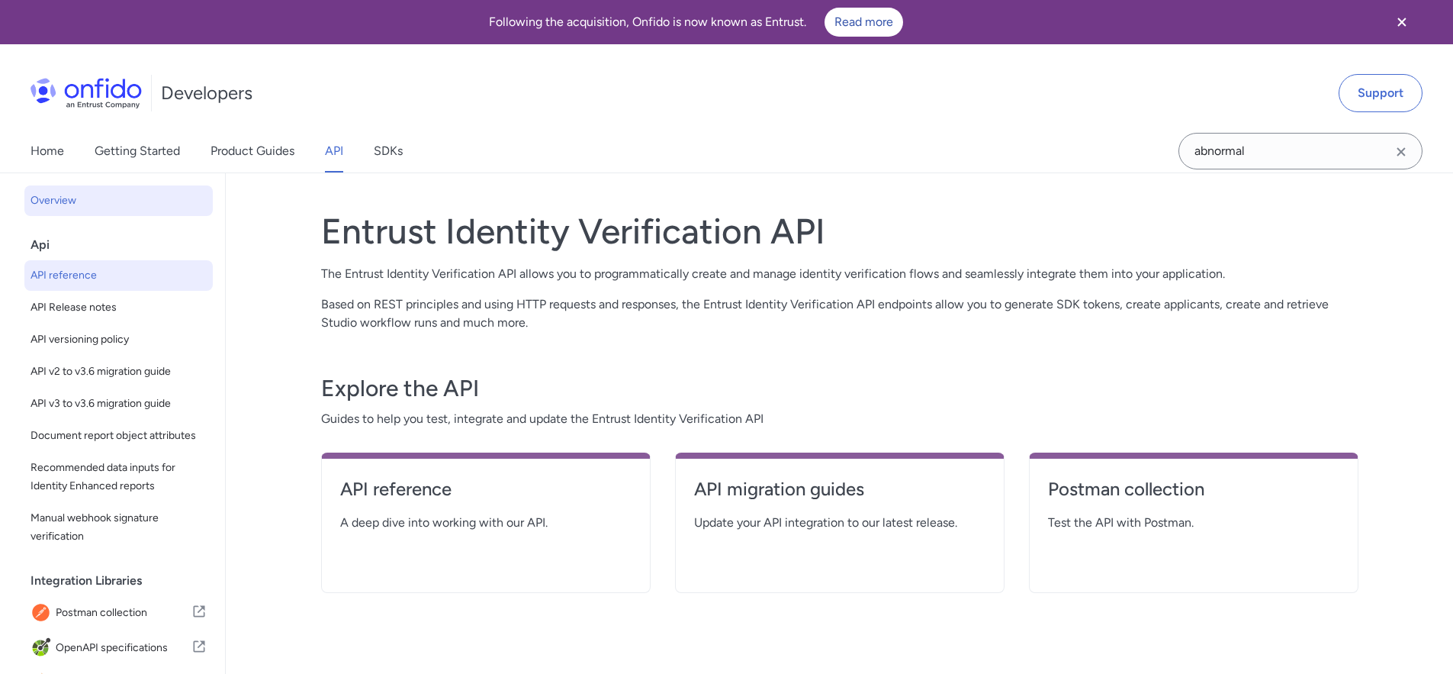
select select "http"
